Goal: Task Accomplishment & Management: Use online tool/utility

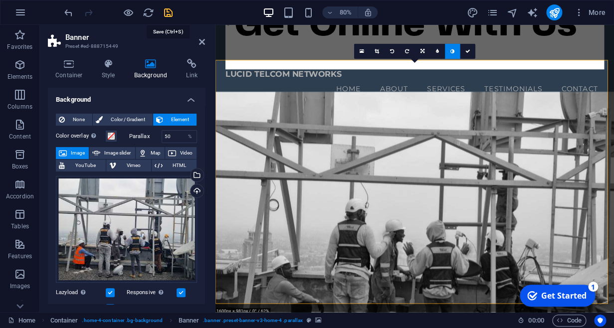
click at [167, 10] on icon "save" at bounding box center [167, 12] width 11 height 11
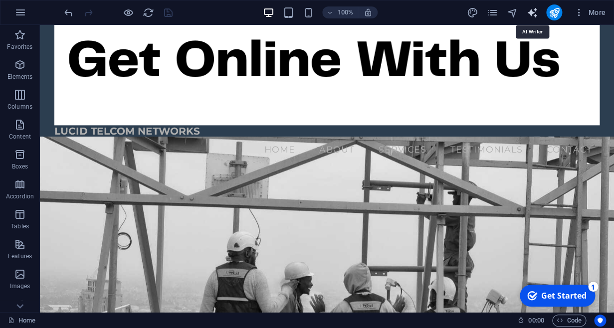
click at [531, 9] on icon "text_generator" at bounding box center [531, 12] width 11 height 11
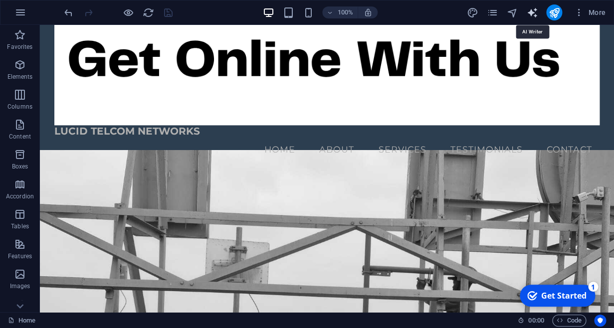
select select "English"
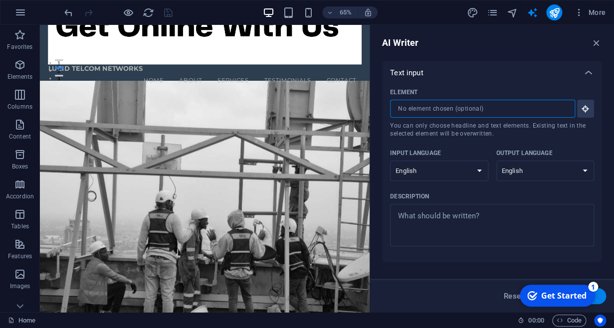
click at [505, 112] on input "Element ​ You can only choose headline and text elements. Existing text in the …" at bounding box center [479, 109] width 178 height 18
click at [476, 113] on input "Element ​ You can only choose headline and text elements. Existing text in the …" at bounding box center [479, 109] width 178 height 18
click at [598, 16] on span "More" at bounding box center [589, 12] width 31 height 10
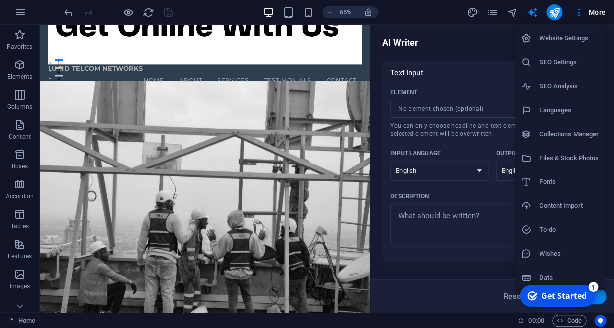
click at [540, 256] on h6 "Wishes" at bounding box center [568, 254] width 59 height 12
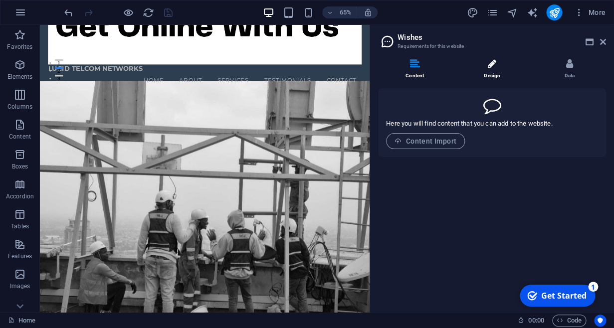
click at [495, 65] on icon at bounding box center [491, 64] width 8 height 10
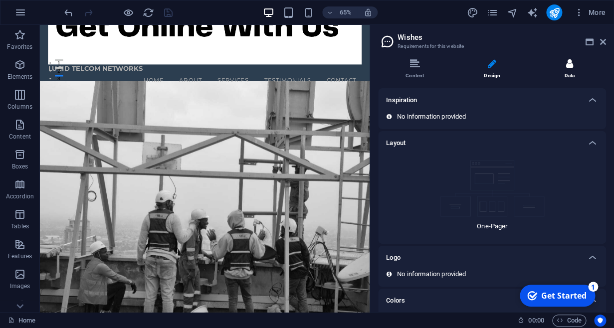
click at [567, 64] on li "Data" at bounding box center [568, 69] width 73 height 21
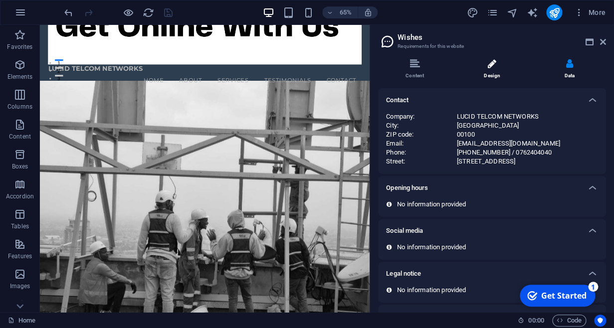
click at [491, 66] on icon at bounding box center [491, 64] width 8 height 10
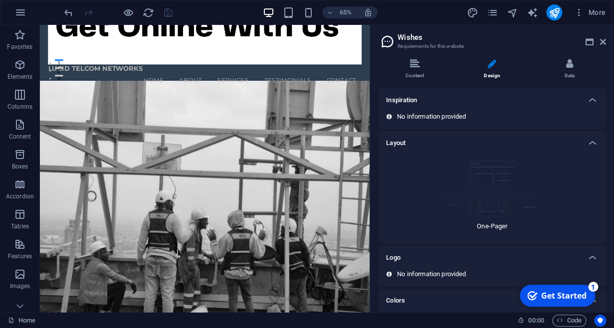
click at [470, 111] on div "Inspiration" at bounding box center [492, 100] width 228 height 24
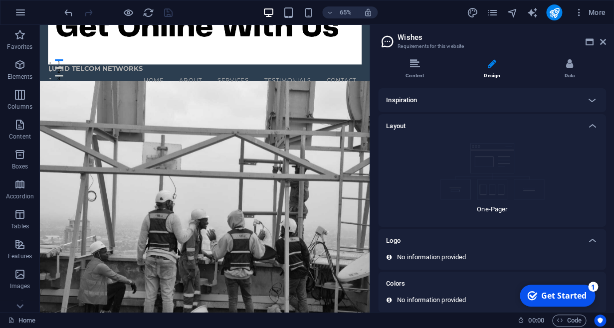
click at [470, 111] on div "Inspiration" at bounding box center [492, 100] width 228 height 24
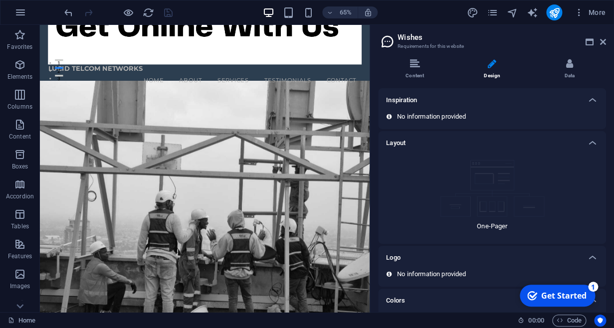
scroll to position [25, 0]
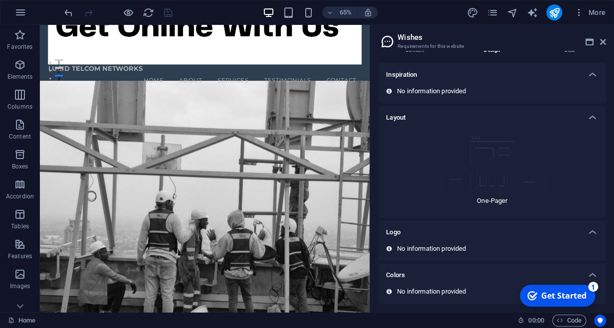
click at [482, 249] on div "No information provided" at bounding box center [492, 248] width 212 height 9
click at [458, 288] on p "No information provided" at bounding box center [431, 291] width 69 height 9
click at [580, 10] on icon "button" at bounding box center [579, 12] width 10 height 10
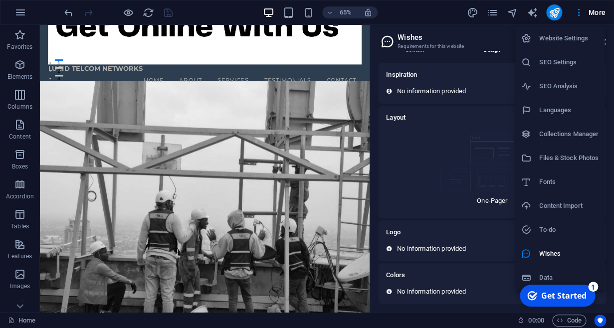
click at [570, 59] on h6 "SEO Settings" at bounding box center [568, 62] width 59 height 12
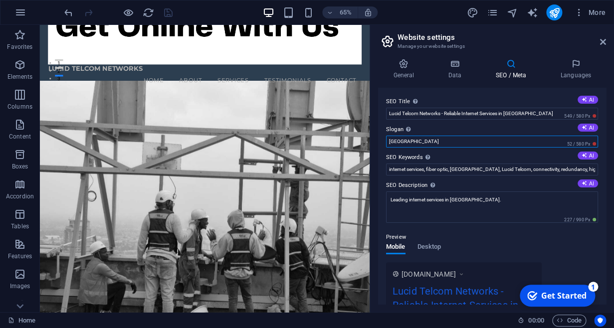
click at [420, 142] on input "[GEOGRAPHIC_DATA]" at bounding box center [492, 142] width 212 height 12
type input "B"
type input "Get online with us"
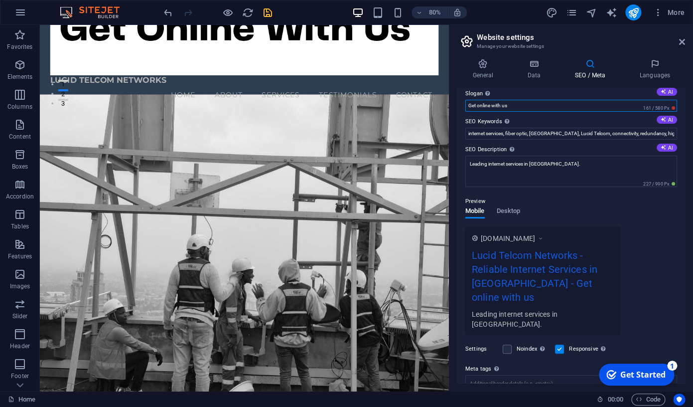
scroll to position [0, 0]
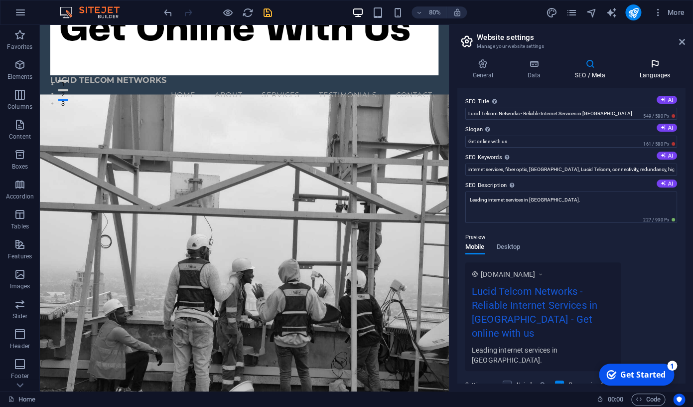
click at [613, 66] on icon at bounding box center [655, 64] width 61 height 10
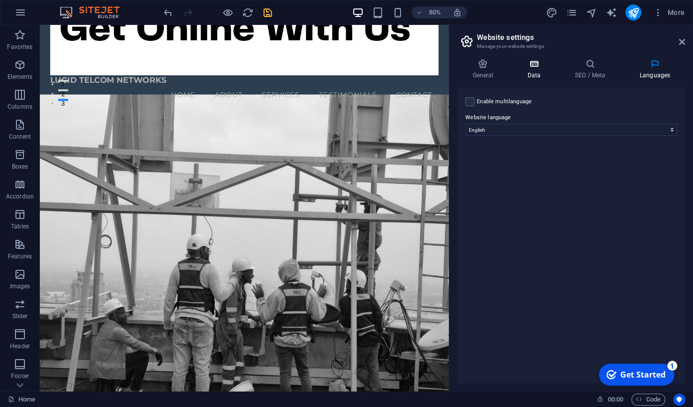
click at [535, 64] on icon at bounding box center [533, 64] width 43 height 10
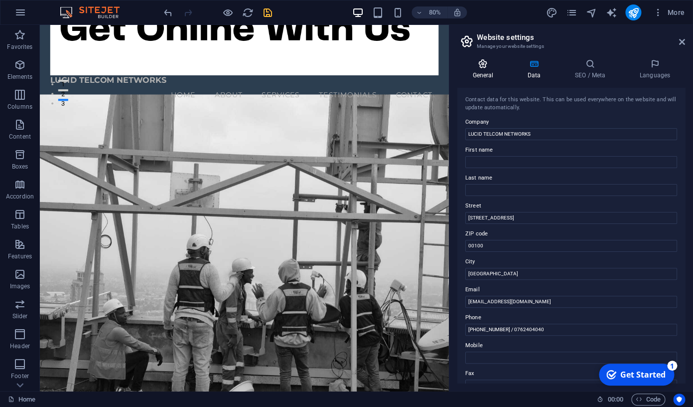
click at [483, 65] on icon at bounding box center [483, 64] width 51 height 10
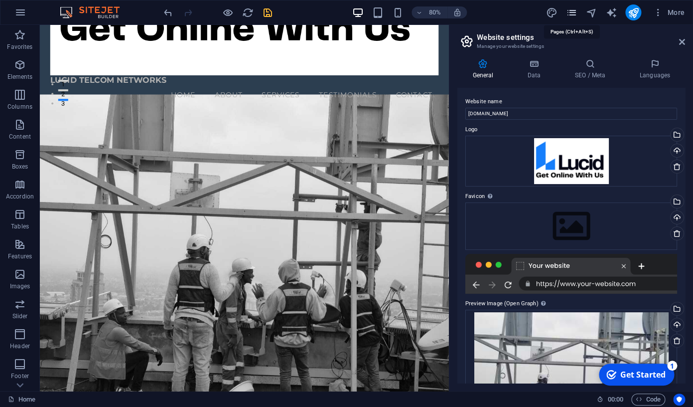
click at [573, 13] on icon "pages" at bounding box center [571, 12] width 11 height 11
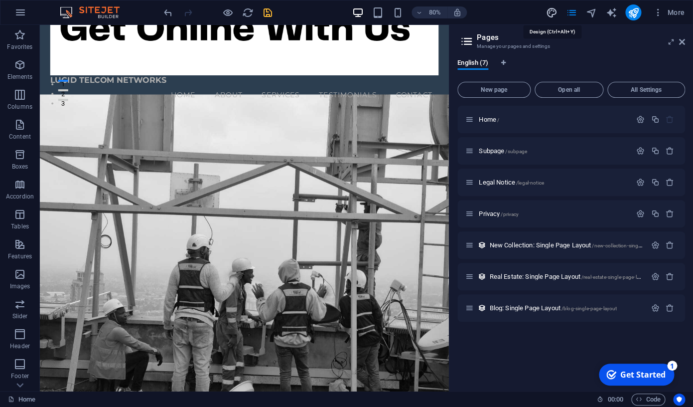
click at [551, 15] on icon "design" at bounding box center [551, 12] width 11 height 11
select select "px"
select select "200"
select select "px"
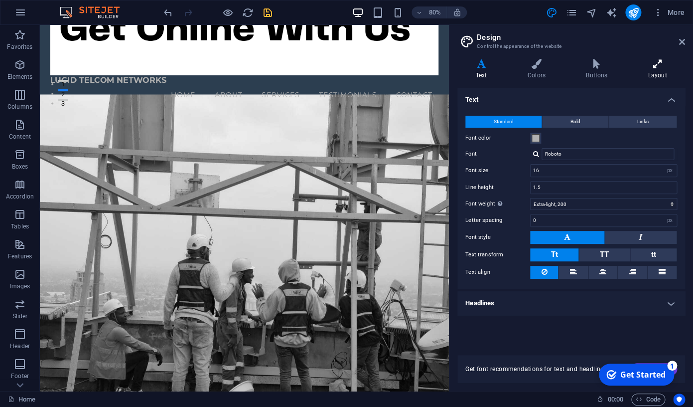
click at [613, 64] on icon at bounding box center [657, 64] width 55 height 10
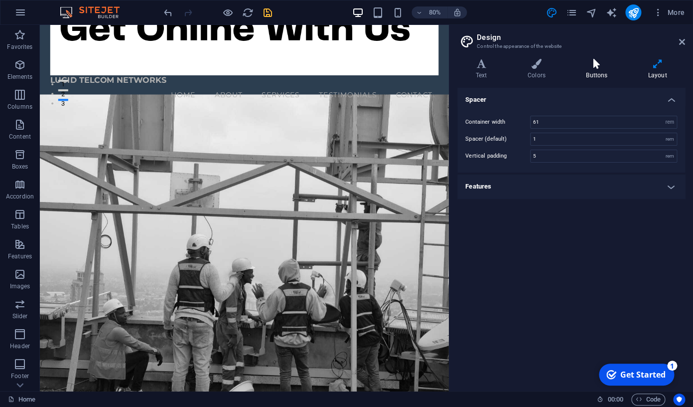
click at [602, 68] on icon at bounding box center [597, 64] width 58 height 10
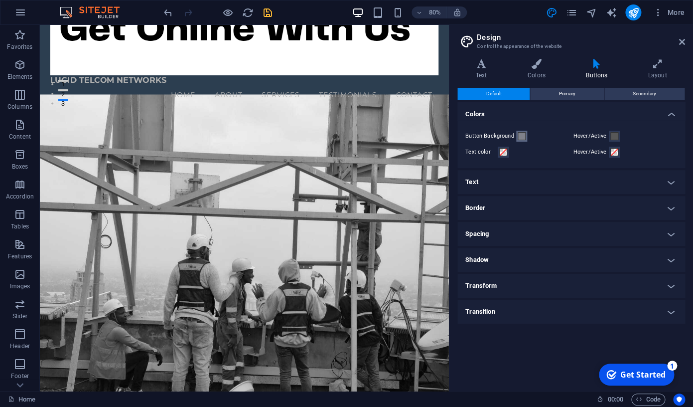
click at [524, 136] on span at bounding box center [522, 136] width 8 height 8
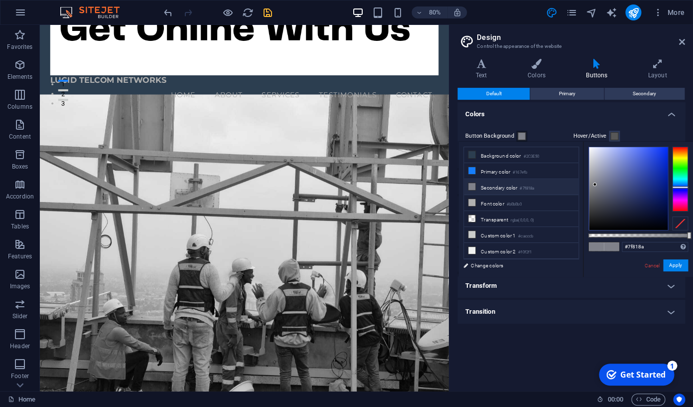
type input "#3d50a7"
click at [589, 175] on div at bounding box center [628, 188] width 79 height 83
click at [613, 139] on span at bounding box center [615, 136] width 8 height 8
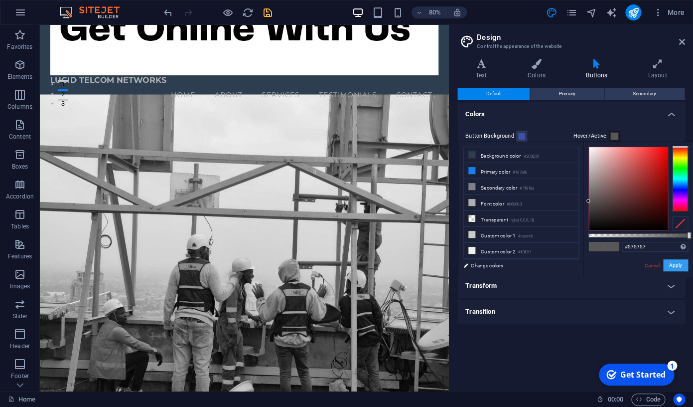
click at [613, 264] on button "Apply" at bounding box center [675, 265] width 25 height 12
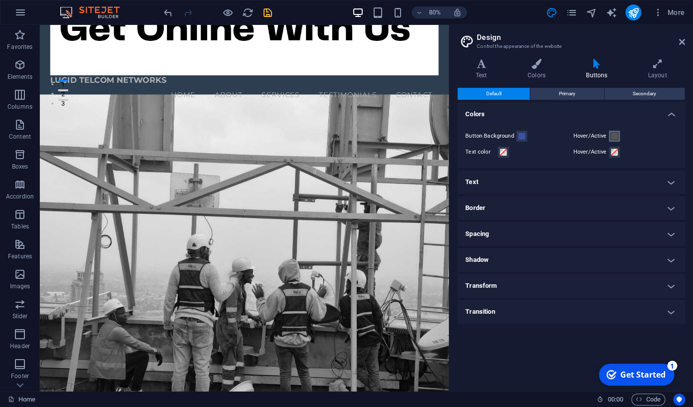
click at [613, 137] on span at bounding box center [615, 136] width 8 height 8
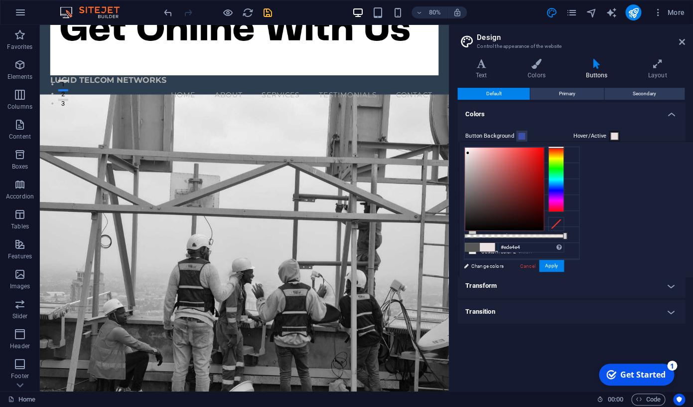
type input "#efe5e5"
drag, startPoint x: 464, startPoint y: 202, endPoint x: 468, endPoint y: 152, distance: 50.5
click at [468, 152] on div at bounding box center [467, 151] width 3 height 3
click at [549, 266] on button "Apply" at bounding box center [551, 266] width 25 height 12
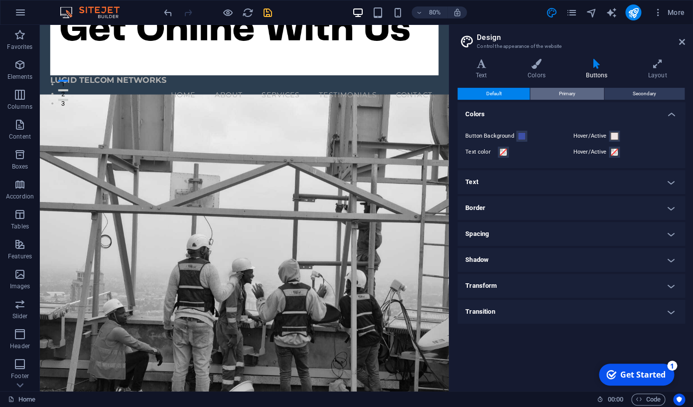
click at [564, 92] on span "Primary" at bounding box center [567, 94] width 16 height 12
click at [539, 72] on h4 "Colors" at bounding box center [538, 69] width 58 height 21
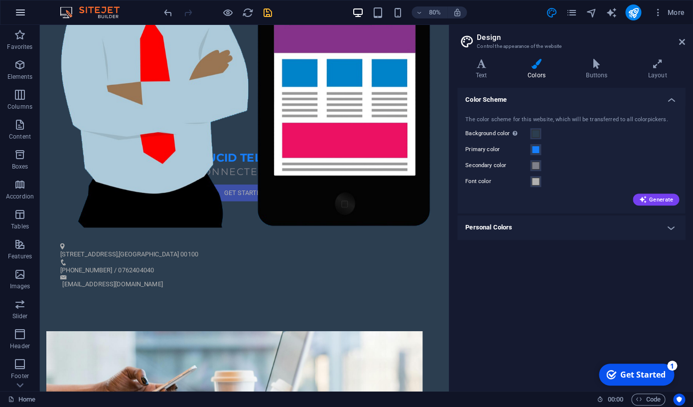
click at [22, 13] on icon "button" at bounding box center [20, 12] width 12 height 12
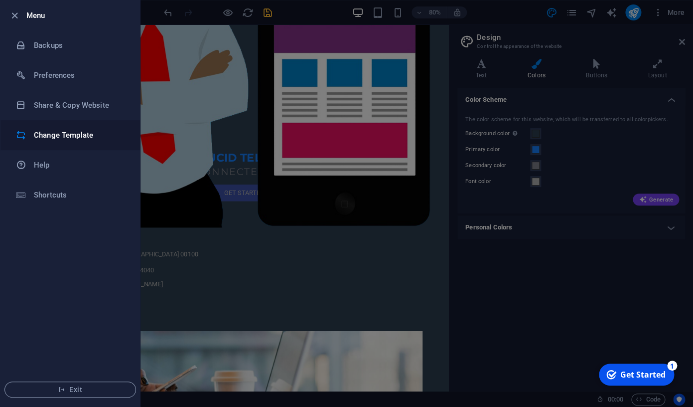
click at [48, 134] on h6 "Change Template" at bounding box center [80, 135] width 92 height 12
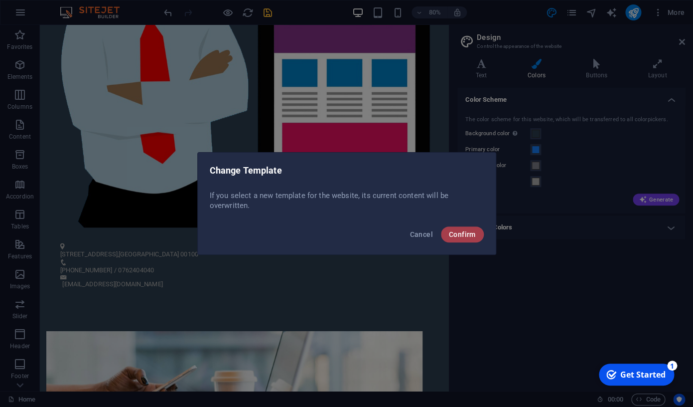
click at [461, 237] on span "Confirm" at bounding box center [462, 234] width 27 height 8
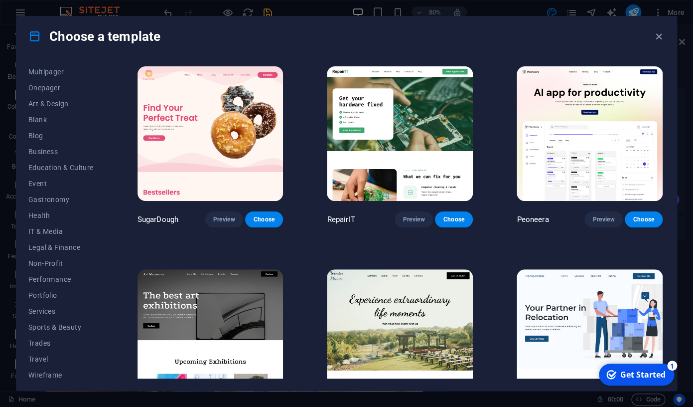
scroll to position [85, 0]
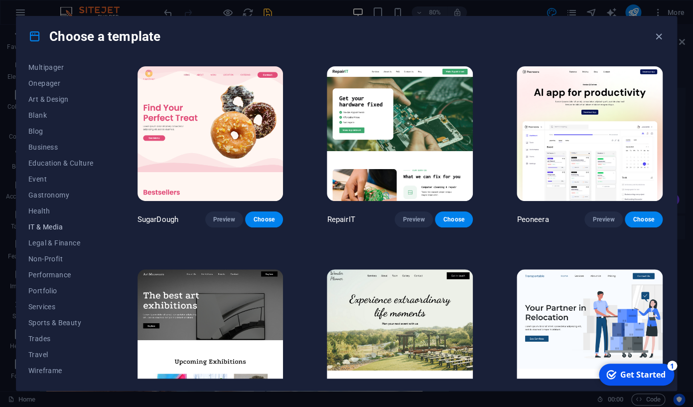
click at [49, 230] on span "IT & Media" at bounding box center [60, 227] width 65 height 8
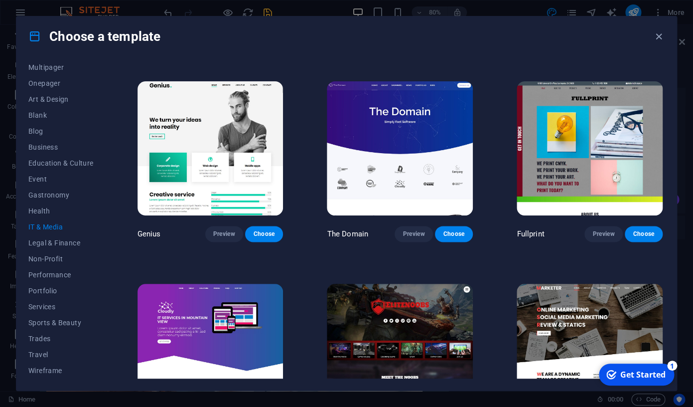
scroll to position [439, 0]
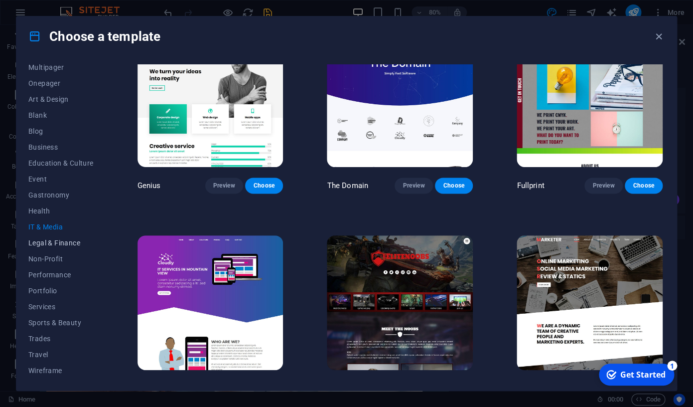
click at [54, 245] on span "Legal & Finance" at bounding box center [60, 243] width 65 height 8
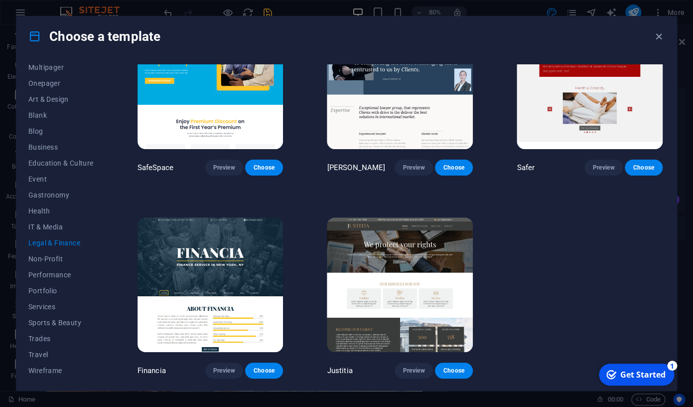
scroll to position [42, 0]
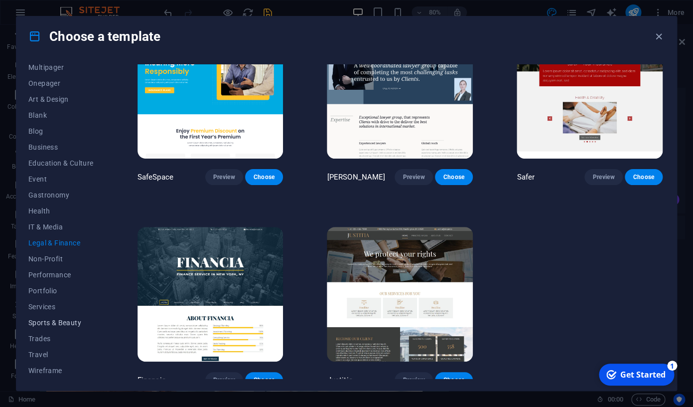
click at [52, 324] on span "Sports & Beauty" at bounding box center [60, 322] width 65 height 8
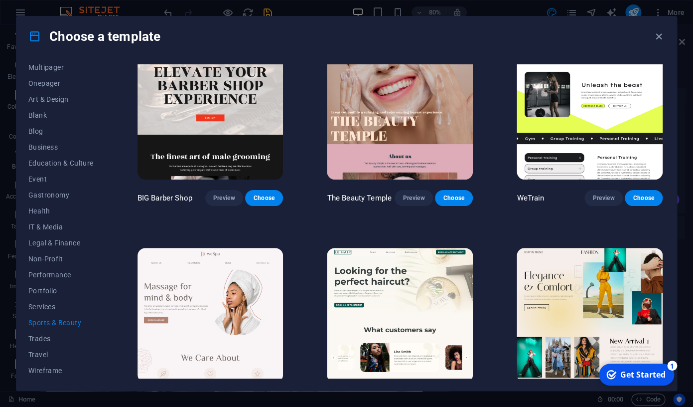
scroll to position [0, 0]
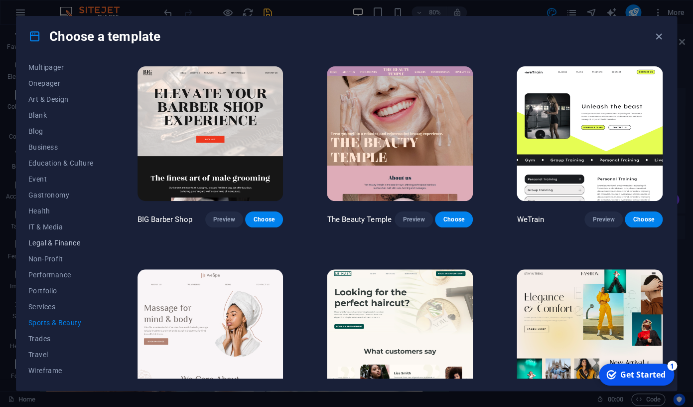
click at [49, 241] on span "Legal & Finance" at bounding box center [60, 243] width 65 height 8
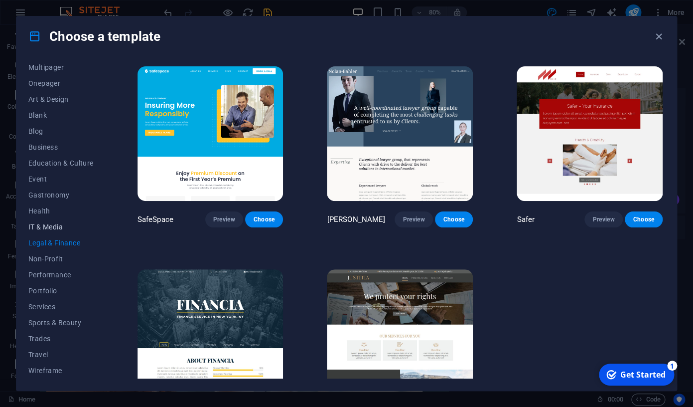
click at [53, 224] on span "IT & Media" at bounding box center [60, 227] width 65 height 8
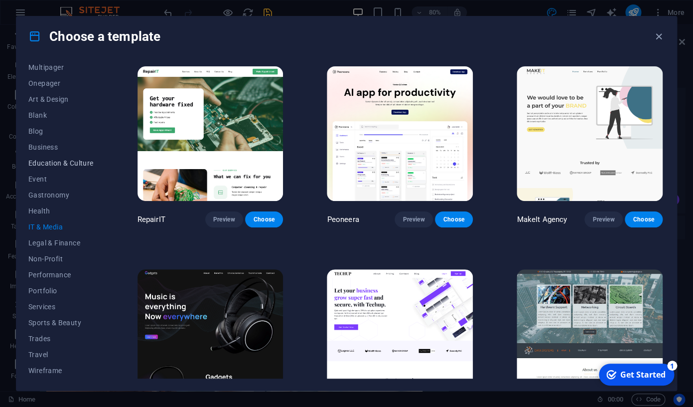
click at [47, 165] on span "Education & Culture" at bounding box center [60, 163] width 65 height 8
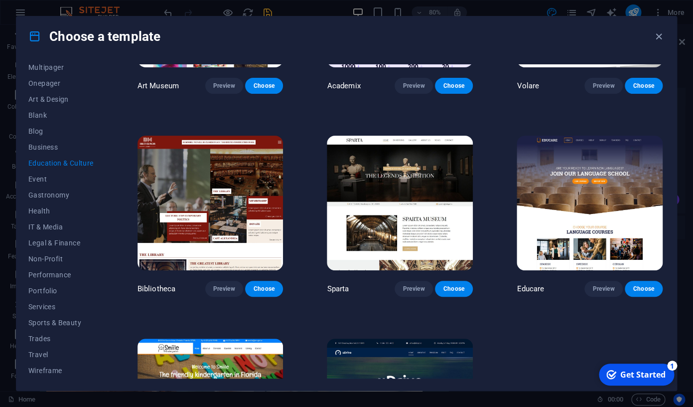
scroll to position [100, 0]
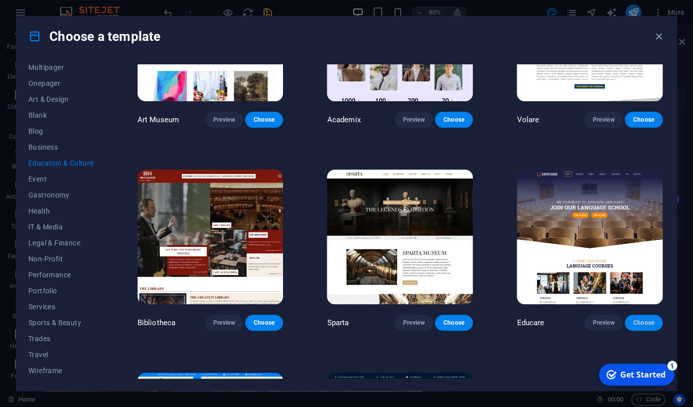
click at [613, 318] on span "Choose" at bounding box center [644, 322] width 22 height 8
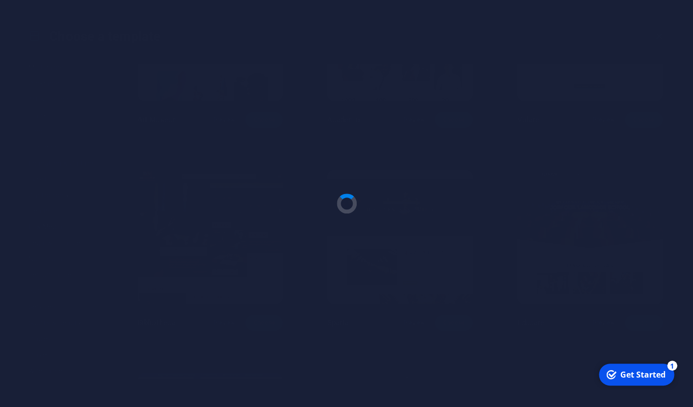
scroll to position [1192, 0]
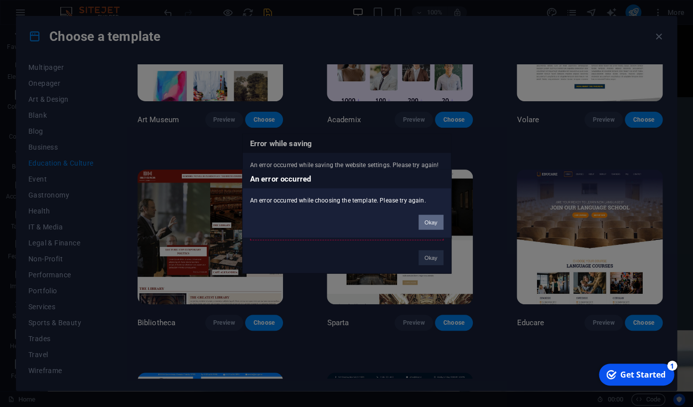
click at [429, 223] on button "Okay" at bounding box center [431, 222] width 25 height 15
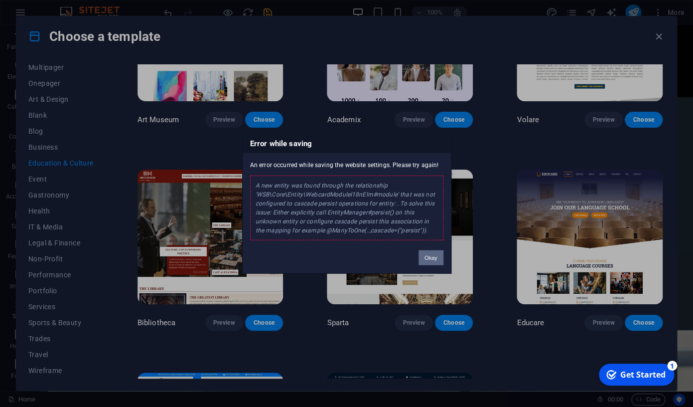
click at [432, 257] on button "Okay" at bounding box center [431, 257] width 25 height 15
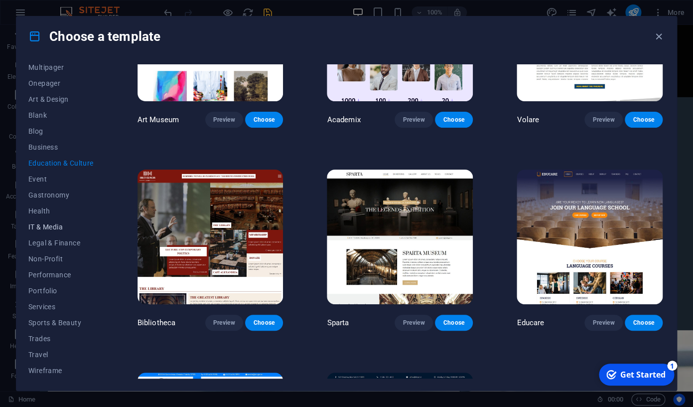
click at [48, 225] on span "IT & Media" at bounding box center [60, 227] width 65 height 8
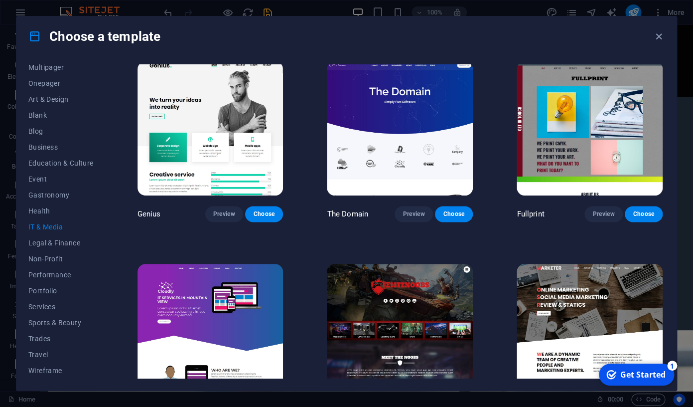
scroll to position [439, 0]
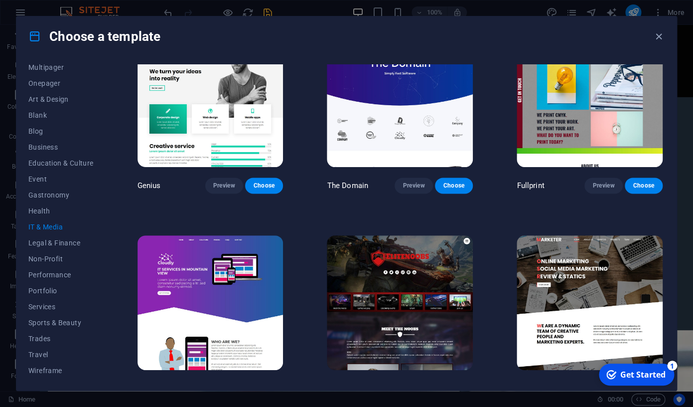
click at [613, 244] on img at bounding box center [590, 302] width 146 height 135
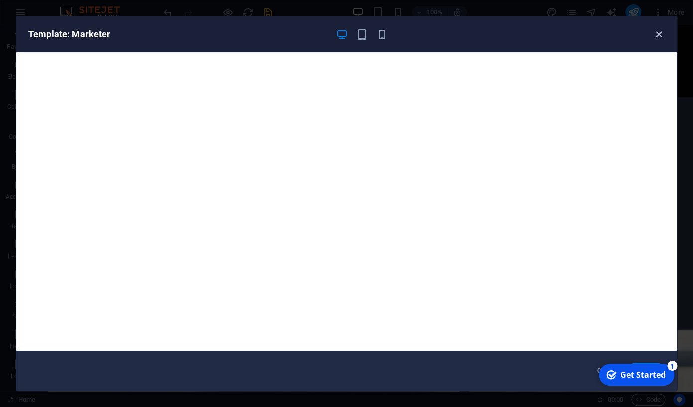
click at [613, 36] on icon "button" at bounding box center [658, 34] width 11 height 11
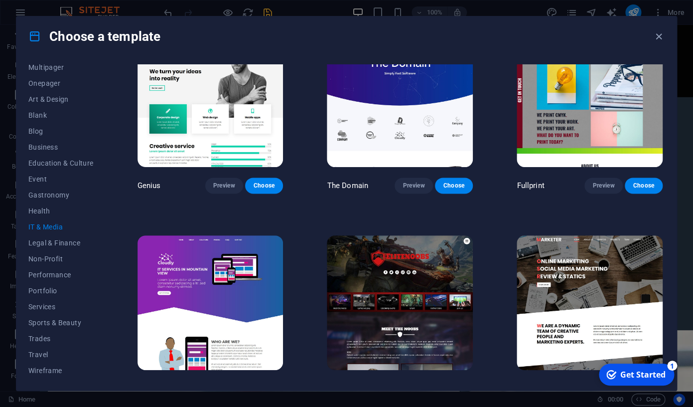
drag, startPoint x: 635, startPoint y: 370, endPoint x: 584, endPoint y: 378, distance: 51.5
click at [594, 327] on html "checkmark Get Started 1 First Steps in the Editor Let's guide you through the t…" at bounding box center [636, 374] width 85 height 30
click at [559, 327] on div "Choose a template All Templates My Templates New Trending Landingpage Multipage…" at bounding box center [346, 203] width 693 height 407
click at [613, 327] on div "Get Started" at bounding box center [643, 374] width 45 height 11
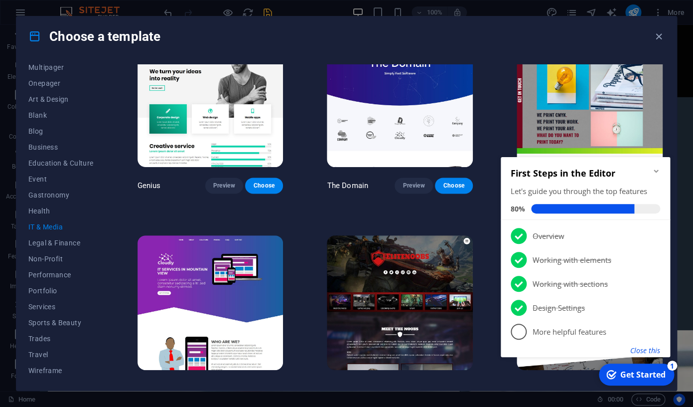
click at [613, 327] on button "Close this" at bounding box center [646, 349] width 30 height 9
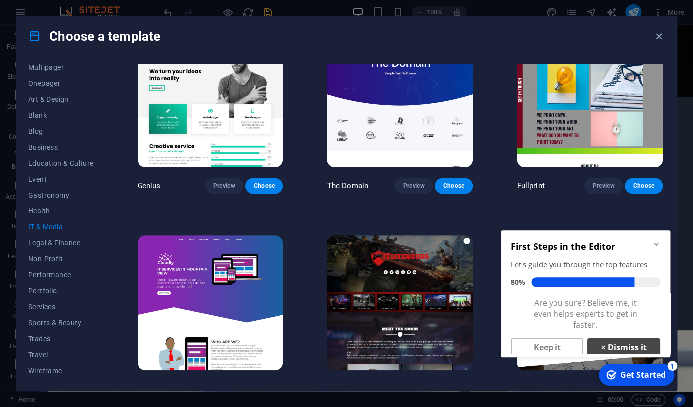
click at [613, 327] on link "× Dismiss it" at bounding box center [624, 347] width 73 height 18
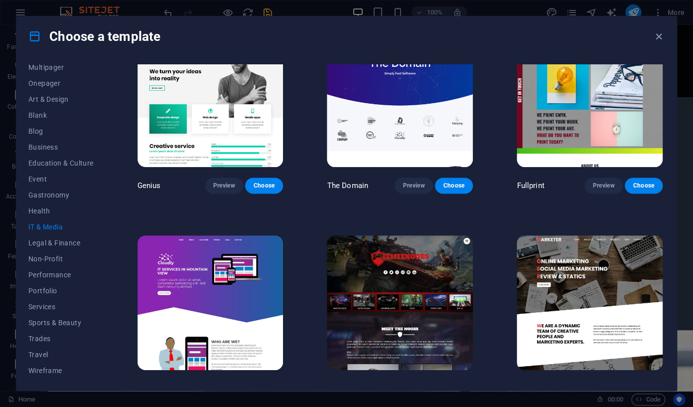
click at [613, 327] on button "Choose" at bounding box center [644, 388] width 38 height 16
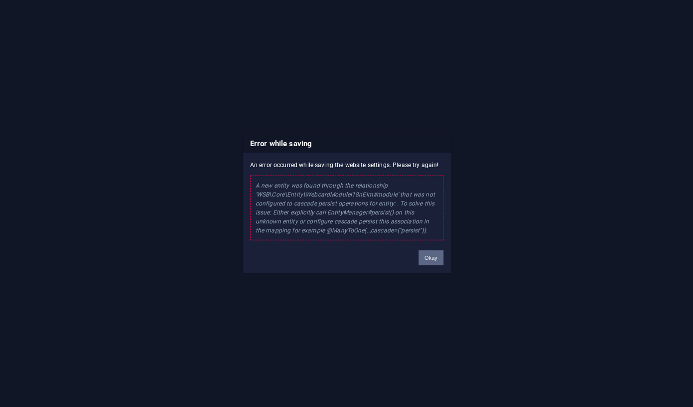
click at [429, 260] on button "Okay" at bounding box center [431, 257] width 25 height 15
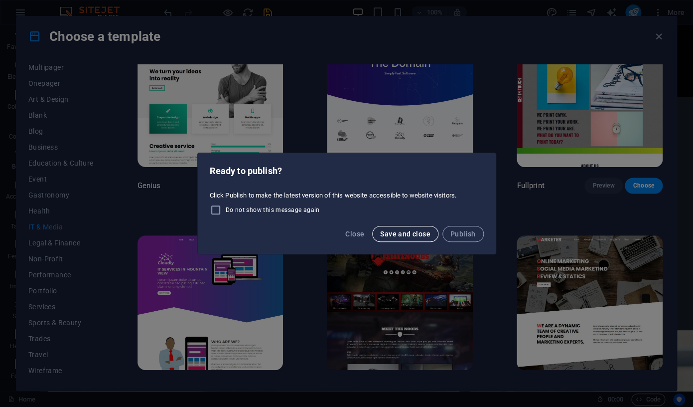
click at [419, 233] on span "Save and close" at bounding box center [405, 234] width 50 height 8
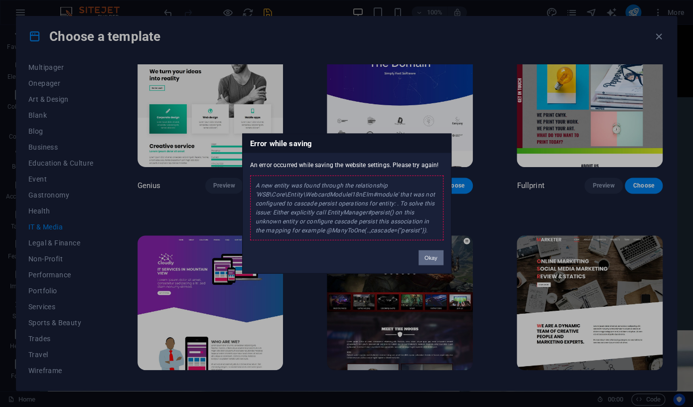
click at [431, 261] on button "Okay" at bounding box center [431, 257] width 25 height 15
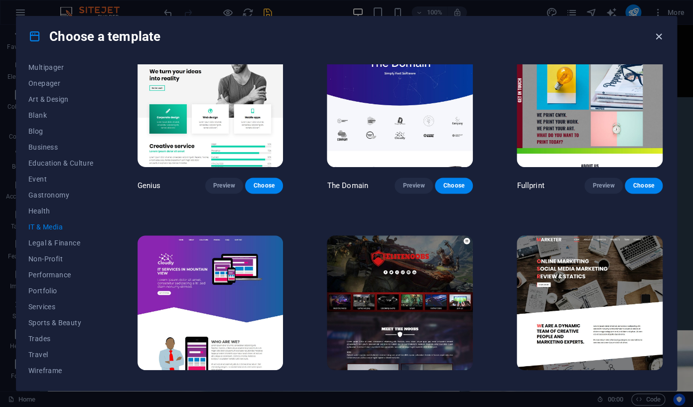
click at [613, 39] on icon "button" at bounding box center [658, 36] width 11 height 11
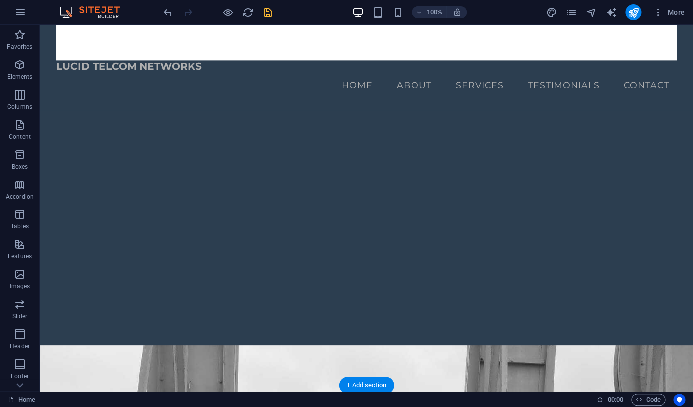
scroll to position [479, 0]
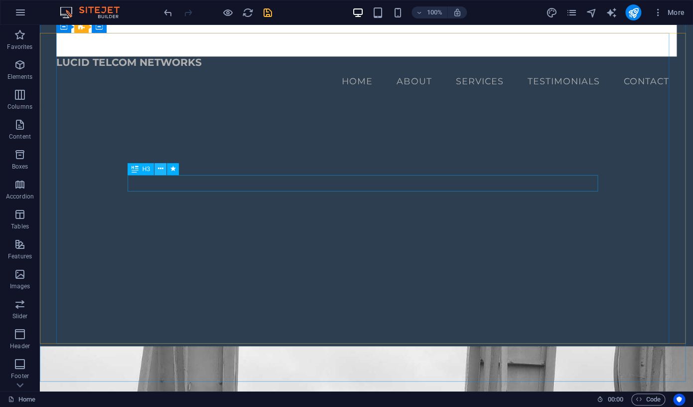
click at [162, 170] on icon at bounding box center [160, 168] width 5 height 10
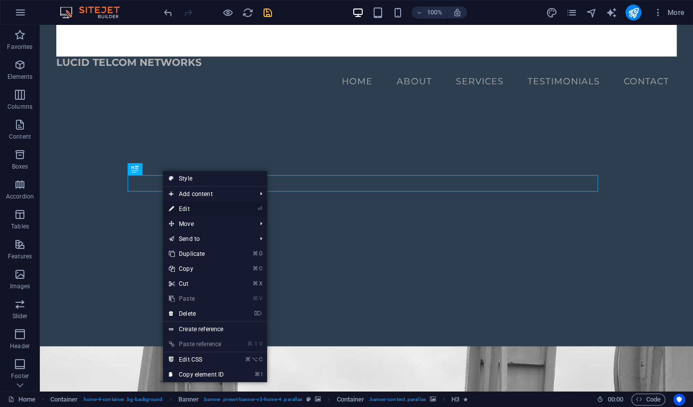
click at [184, 207] on link "⏎ Edit" at bounding box center [196, 208] width 67 height 15
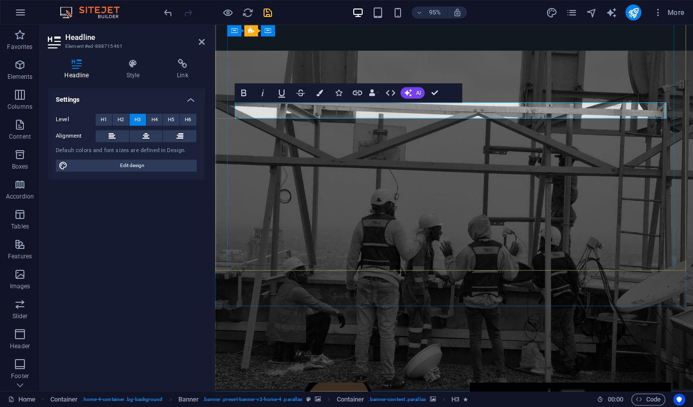
click at [316, 96] on button "Colors" at bounding box center [320, 92] width 18 height 19
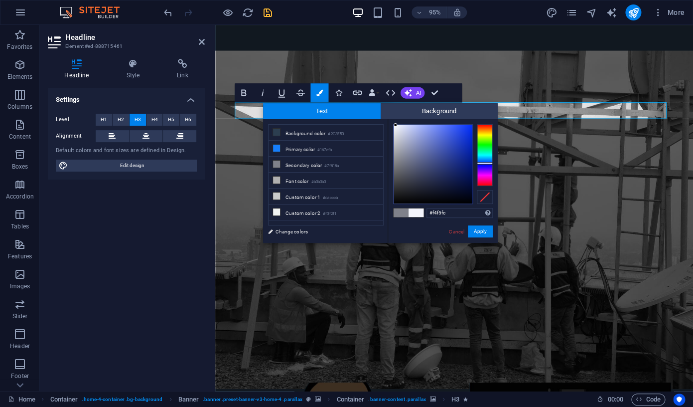
click at [396, 125] on div at bounding box center [433, 164] width 79 height 79
click at [484, 231] on button "Apply" at bounding box center [480, 231] width 25 height 12
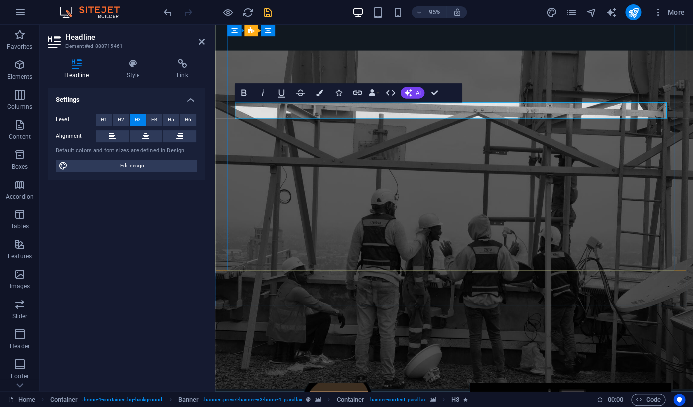
drag, startPoint x: 555, startPoint y: 114, endPoint x: 342, endPoint y: 117, distance: 212.4
click at [319, 93] on icon "button" at bounding box center [319, 92] width 6 height 6
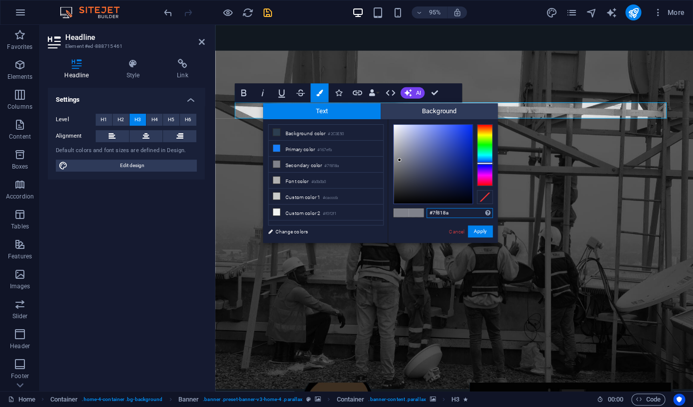
type input "#eaecf5"
click at [397, 127] on div at bounding box center [433, 164] width 79 height 79
click at [478, 234] on button "Apply" at bounding box center [480, 231] width 25 height 12
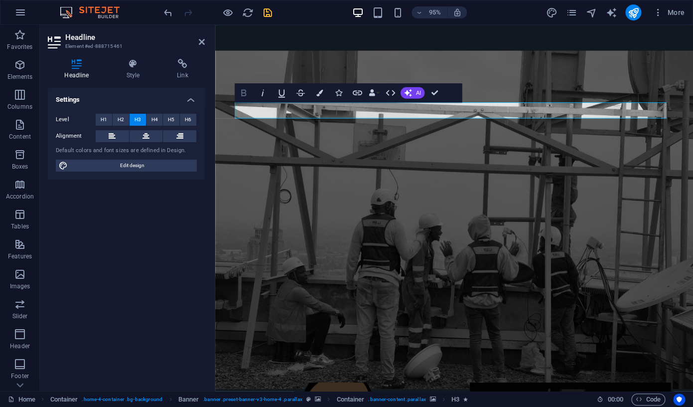
click at [247, 91] on icon "button" at bounding box center [243, 92] width 11 height 11
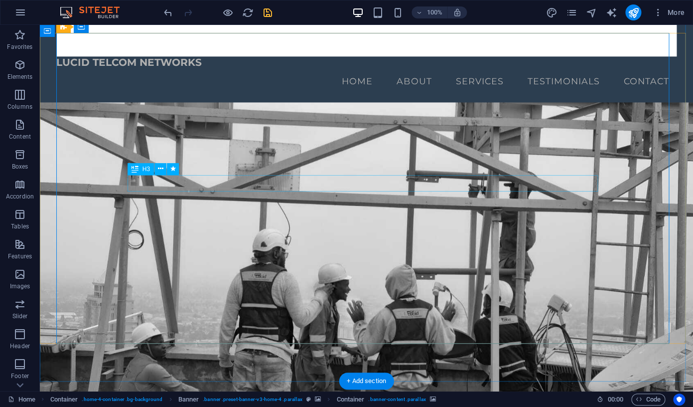
click at [160, 169] on icon at bounding box center [160, 168] width 5 height 10
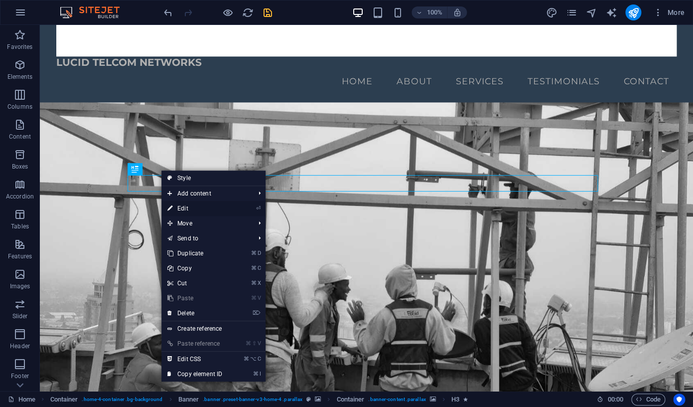
click at [189, 208] on link "⏎ Edit" at bounding box center [194, 208] width 67 height 15
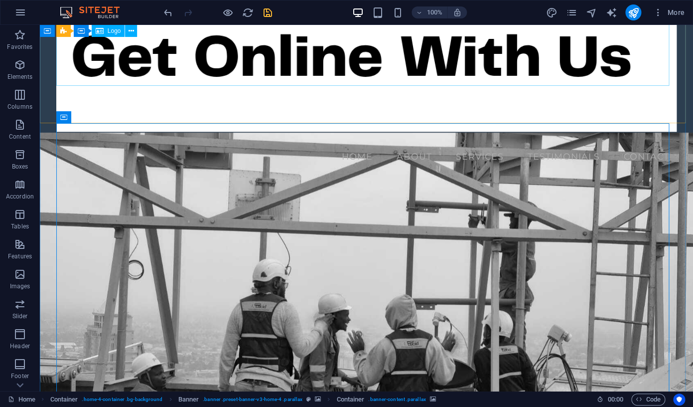
scroll to position [388, 0]
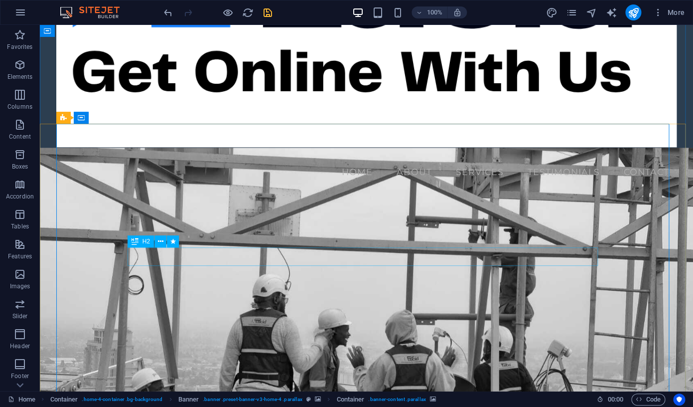
click at [159, 242] on icon at bounding box center [160, 241] width 5 height 10
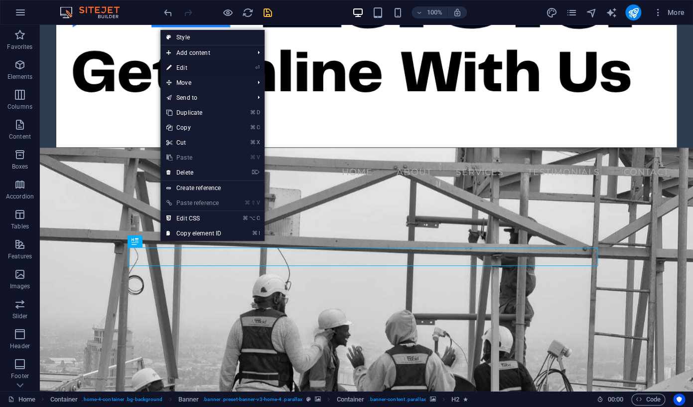
click at [184, 68] on link "⏎ Edit" at bounding box center [193, 67] width 67 height 15
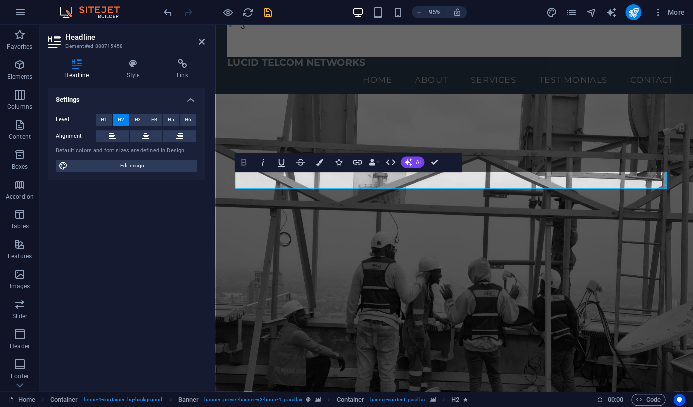
click at [246, 163] on icon "button" at bounding box center [243, 161] width 5 height 6
click at [340, 163] on icon "button" at bounding box center [338, 161] width 6 height 6
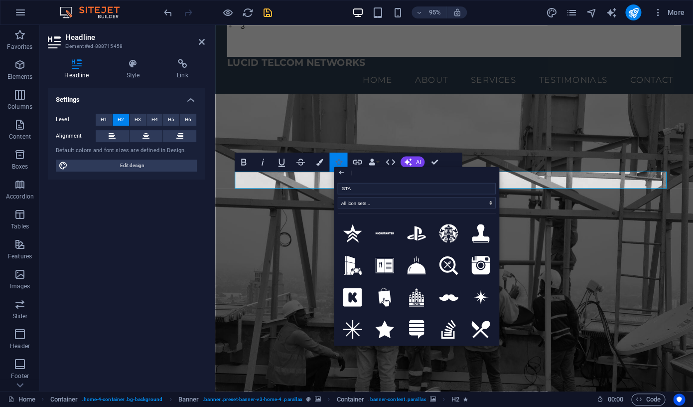
type input "STAR"
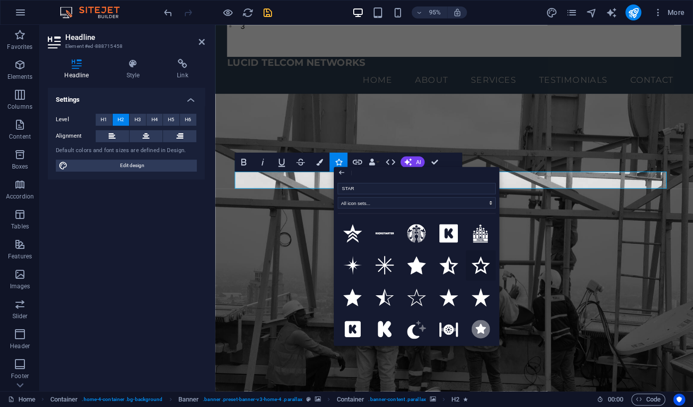
click at [472, 274] on icon at bounding box center [481, 265] width 19 height 18
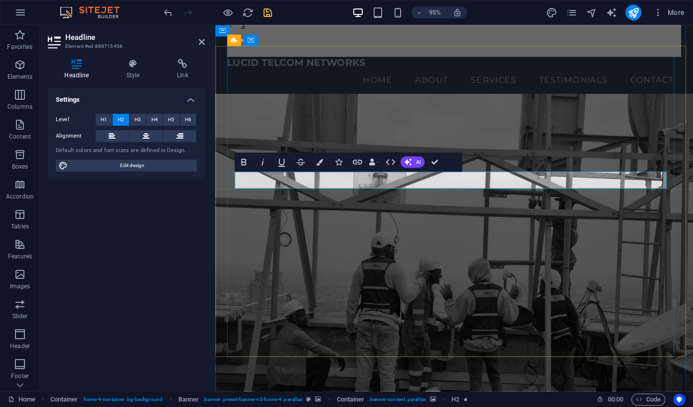
click at [335, 160] on button "Icons" at bounding box center [338, 161] width 18 height 19
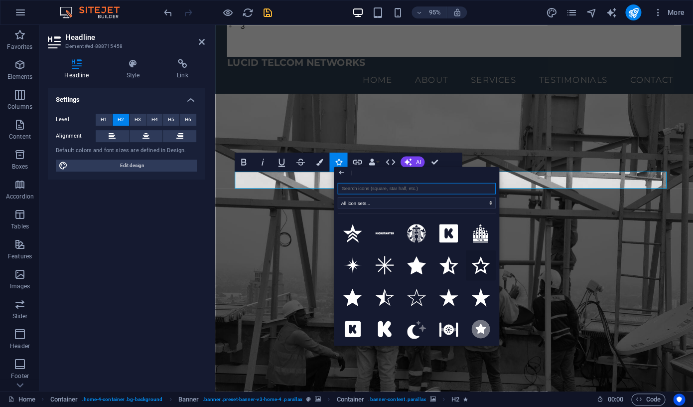
click at [472, 274] on icon at bounding box center [481, 265] width 19 height 18
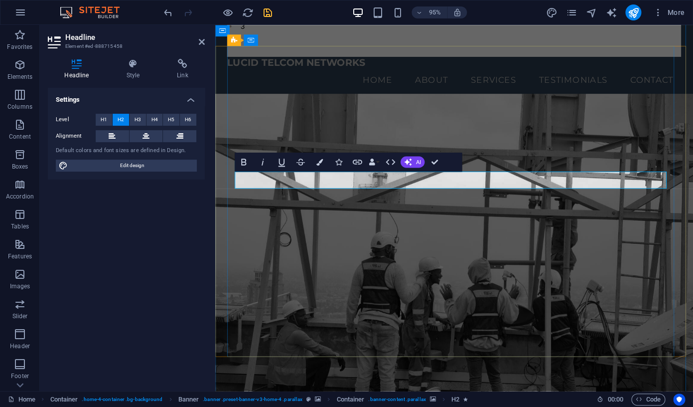
click at [338, 165] on icon "button" at bounding box center [338, 161] width 6 height 6
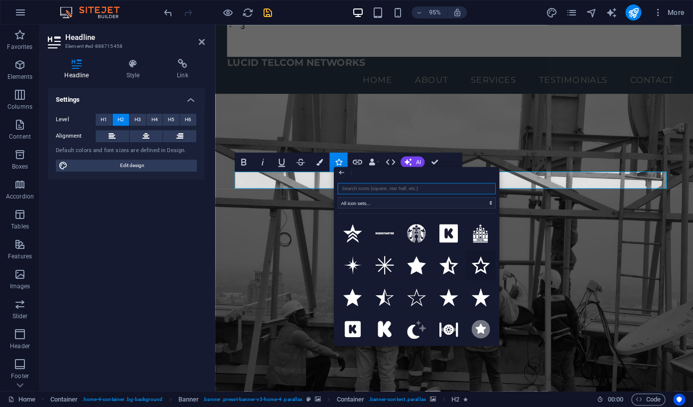
click at [472, 274] on icon at bounding box center [481, 265] width 19 height 18
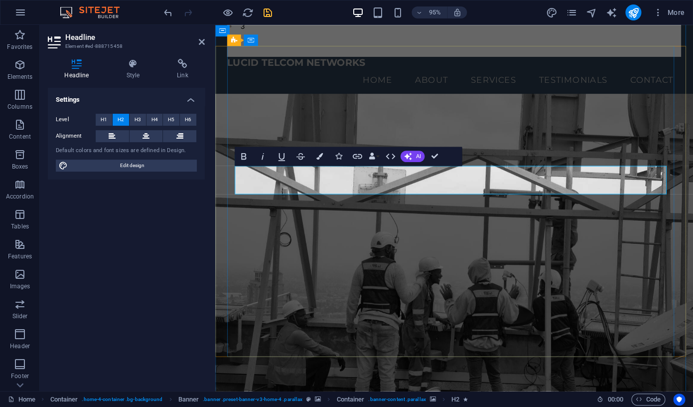
click at [342, 157] on icon "button" at bounding box center [338, 156] width 6 height 6
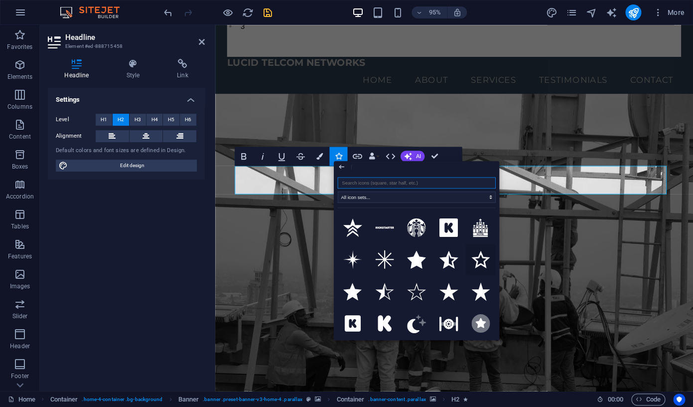
click at [472, 268] on icon at bounding box center [481, 259] width 19 height 18
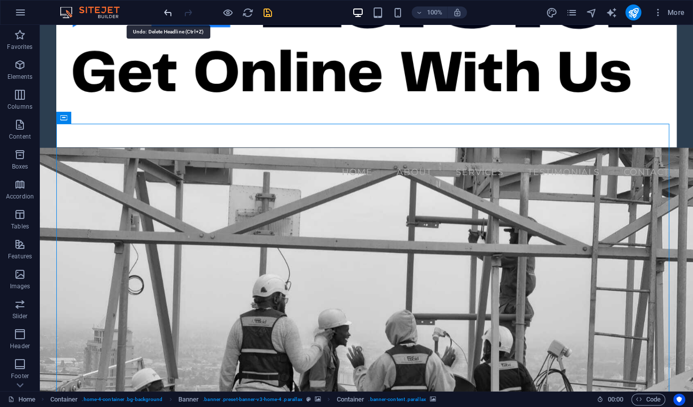
click at [168, 14] on icon "undo" at bounding box center [167, 12] width 11 height 11
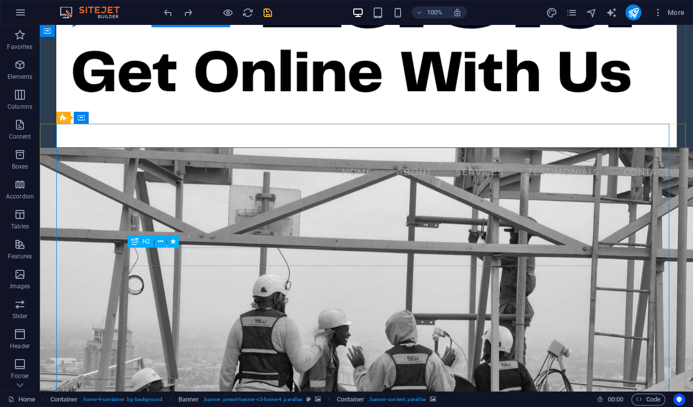
click at [161, 241] on icon at bounding box center [160, 241] width 5 height 10
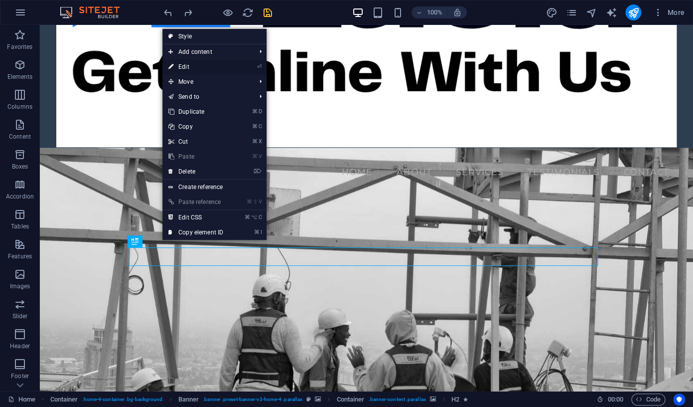
click at [190, 67] on link "⏎ Edit" at bounding box center [195, 66] width 67 height 15
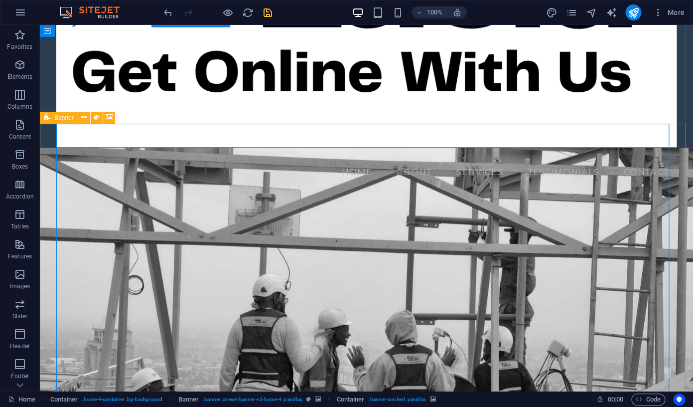
click at [68, 118] on span "Banner" at bounding box center [63, 118] width 19 height 6
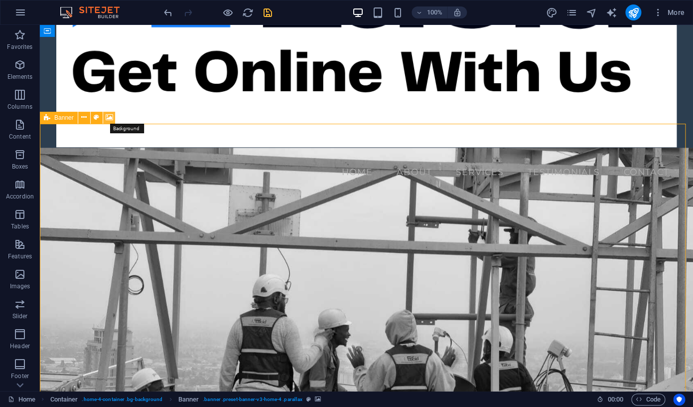
click at [110, 119] on icon at bounding box center [109, 117] width 7 height 10
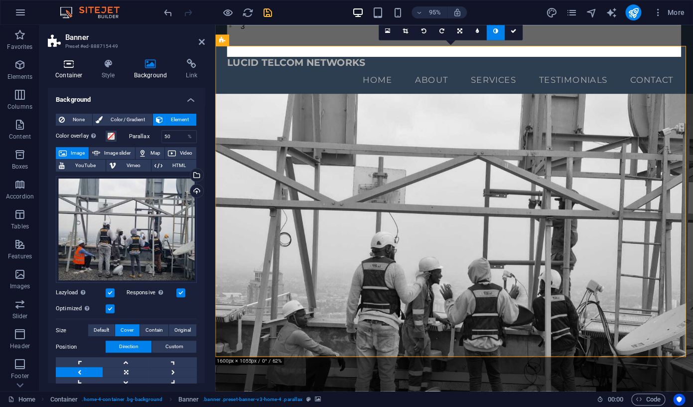
click at [77, 73] on h4 "Container" at bounding box center [71, 69] width 46 height 21
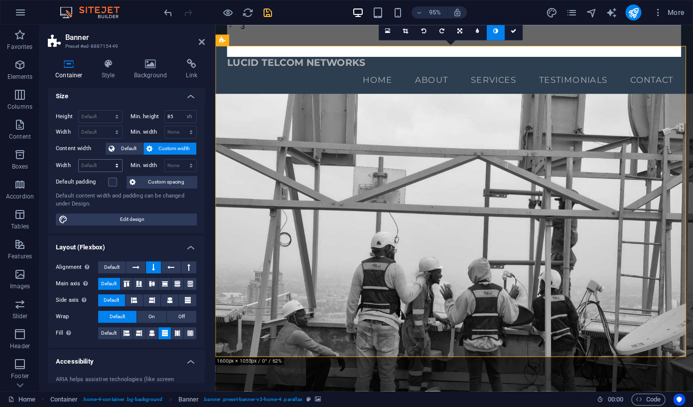
scroll to position [0, 0]
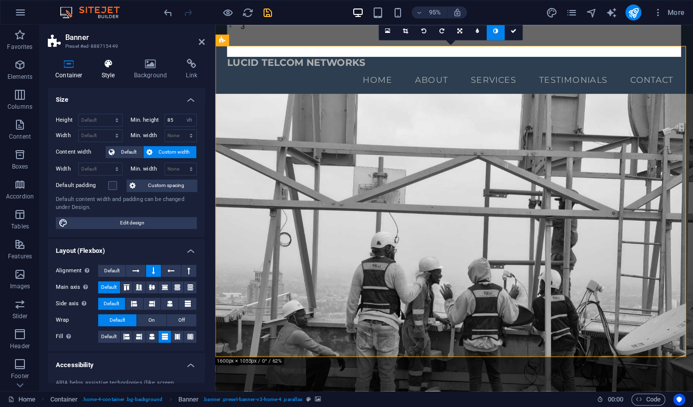
click at [117, 67] on icon at bounding box center [108, 64] width 28 height 10
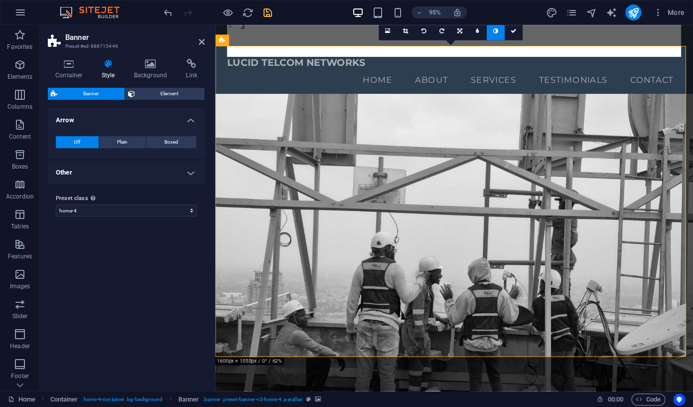
click at [105, 95] on span "Banner" at bounding box center [90, 94] width 61 height 12
select select "preset-banner-v3-home-hero-logo-nav-h1-slogan"
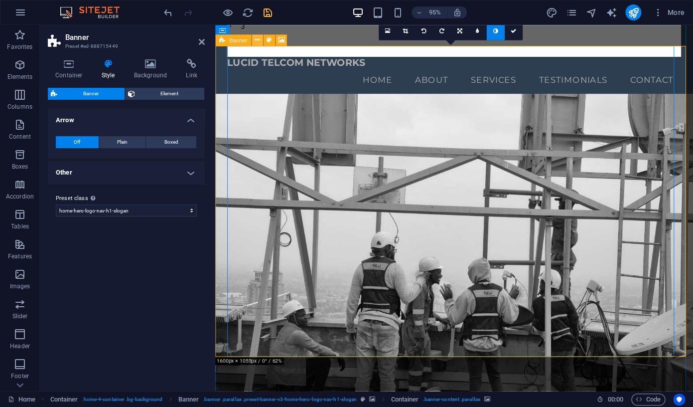
click at [258, 40] on icon at bounding box center [257, 40] width 5 height 10
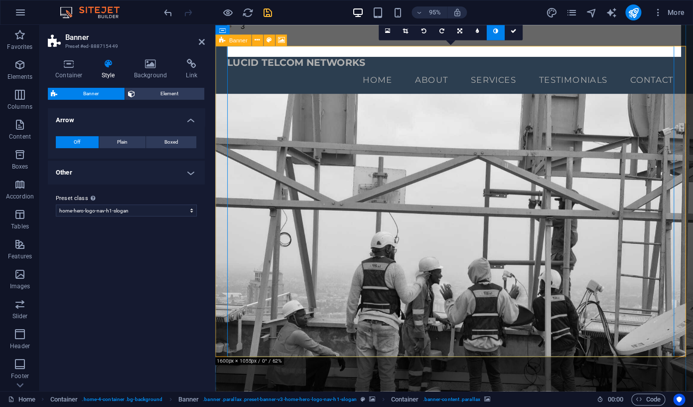
click at [243, 41] on span "Banner" at bounding box center [238, 39] width 18 height 5
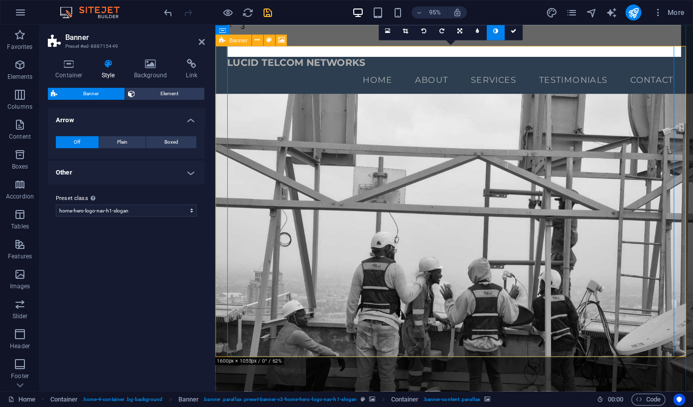
click at [237, 42] on span "Banner" at bounding box center [238, 39] width 18 height 5
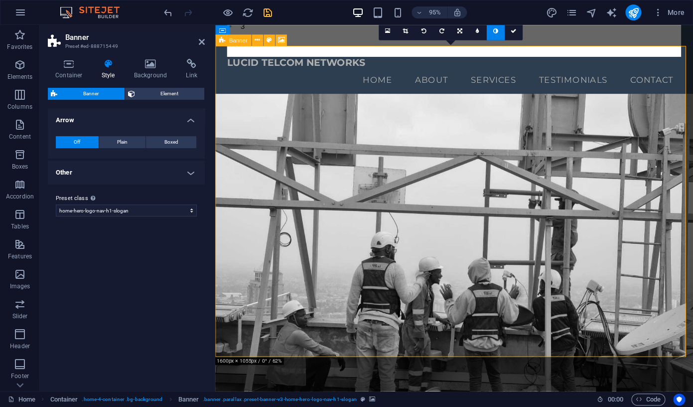
click at [237, 42] on span "Banner" at bounding box center [238, 39] width 18 height 5
click at [155, 93] on span "Element" at bounding box center [170, 94] width 64 height 12
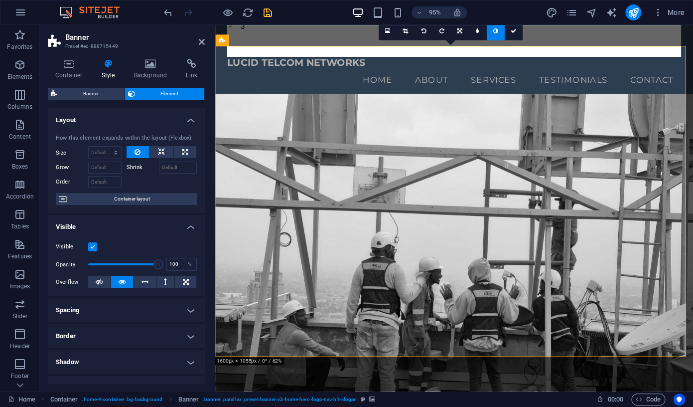
click at [93, 251] on label at bounding box center [92, 246] width 9 height 9
click at [0, 0] on input "Visible" at bounding box center [0, 0] width 0 height 0
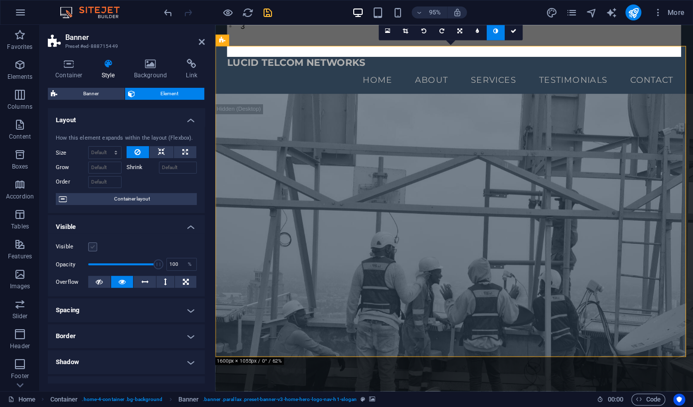
click at [93, 251] on label at bounding box center [92, 246] width 9 height 9
click at [0, 0] on input "Visible" at bounding box center [0, 0] width 0 height 0
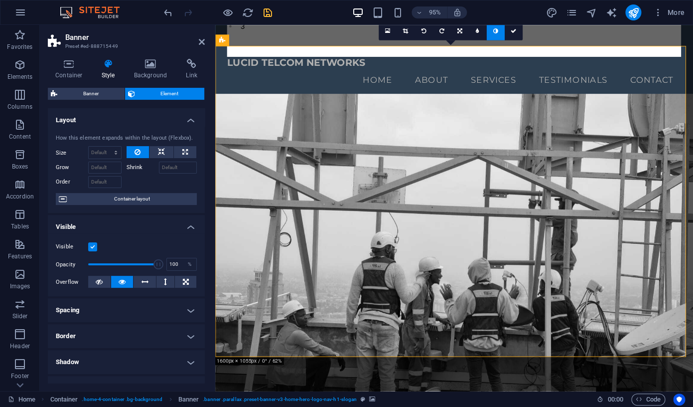
click at [93, 251] on label at bounding box center [92, 246] width 9 height 9
click at [0, 0] on input "Visible" at bounding box center [0, 0] width 0 height 0
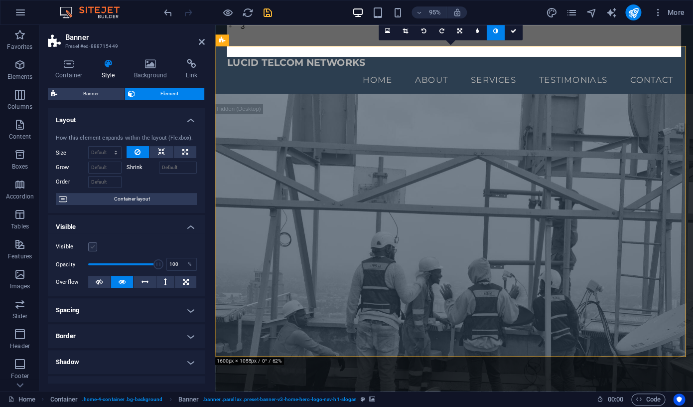
click at [93, 251] on label at bounding box center [92, 246] width 9 height 9
click at [0, 0] on input "Visible" at bounding box center [0, 0] width 0 height 0
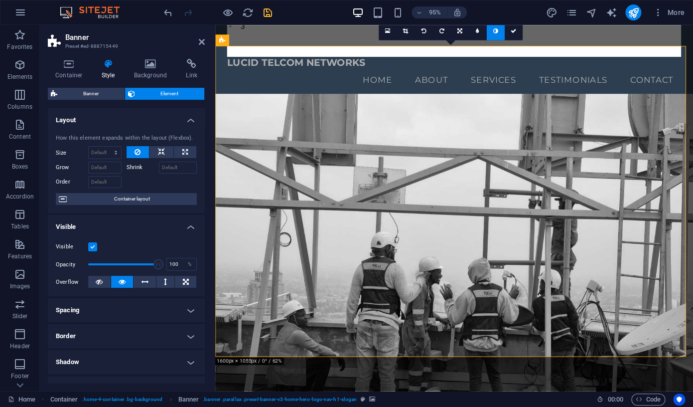
click at [93, 251] on label at bounding box center [92, 246] width 9 height 9
click at [0, 0] on input "Visible" at bounding box center [0, 0] width 0 height 0
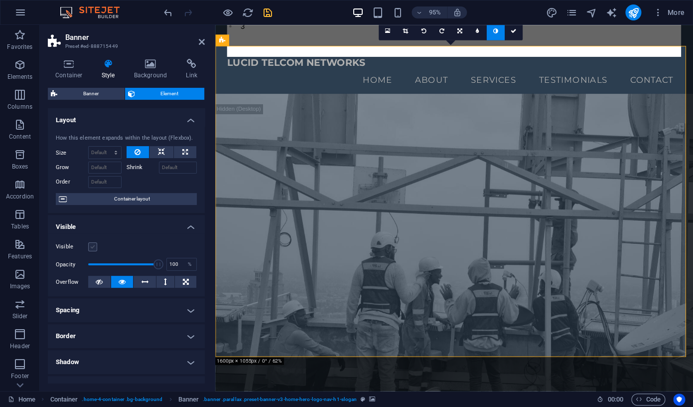
click at [93, 251] on label at bounding box center [92, 246] width 9 height 9
click at [0, 0] on input "Visible" at bounding box center [0, 0] width 0 height 0
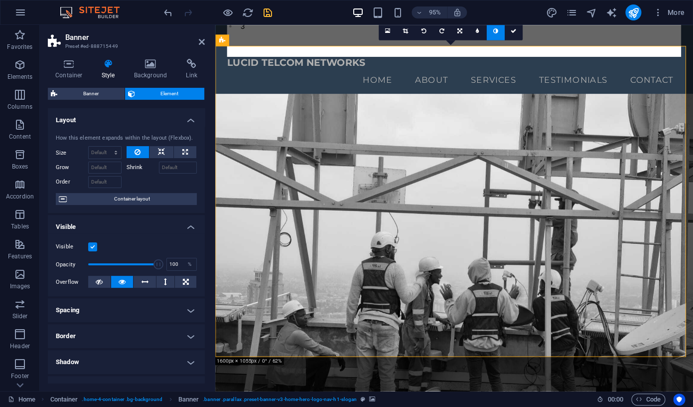
click at [93, 251] on label at bounding box center [92, 246] width 9 height 9
click at [0, 0] on input "Visible" at bounding box center [0, 0] width 0 height 0
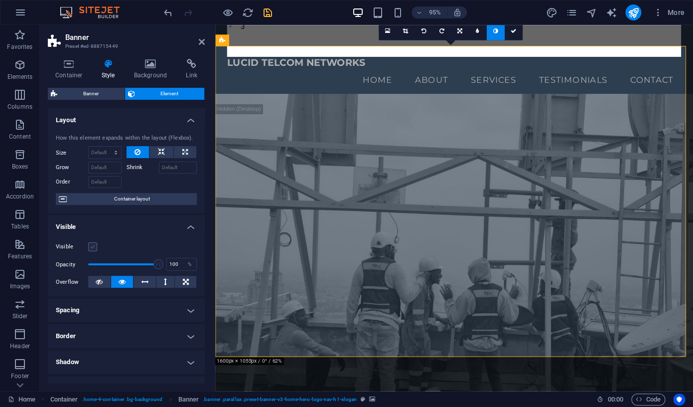
click at [93, 251] on label at bounding box center [92, 246] width 9 height 9
click at [0, 0] on input "Visible" at bounding box center [0, 0] width 0 height 0
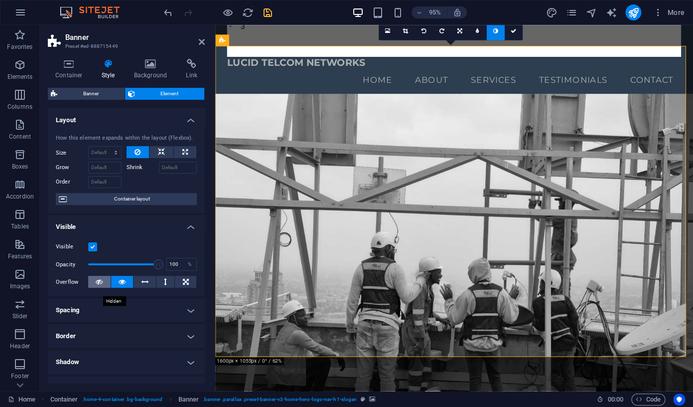
click at [100, 288] on icon at bounding box center [99, 282] width 7 height 12
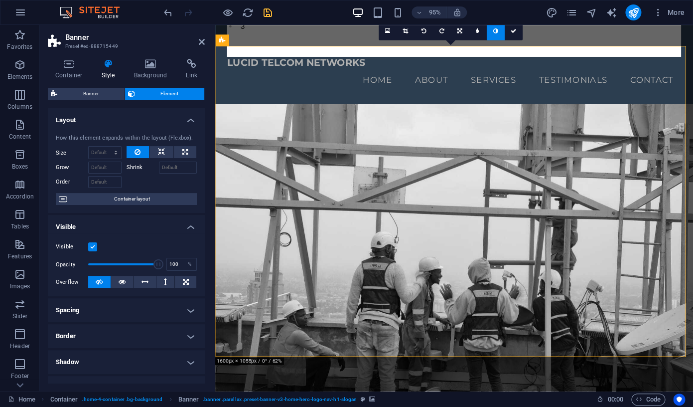
click at [93, 251] on label at bounding box center [92, 246] width 9 height 9
click at [0, 0] on input "Visible" at bounding box center [0, 0] width 0 height 0
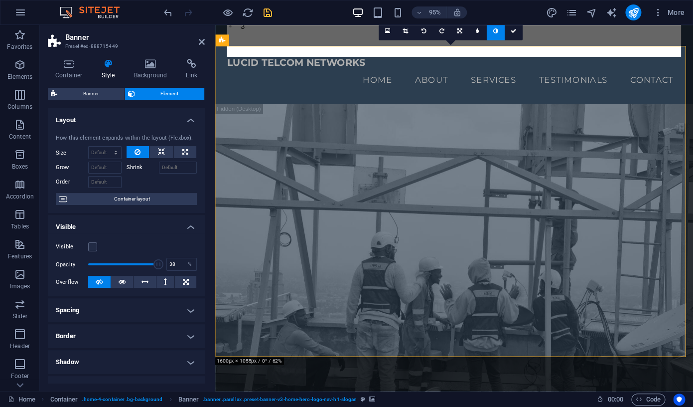
click at [112, 272] on span at bounding box center [123, 264] width 70 height 15
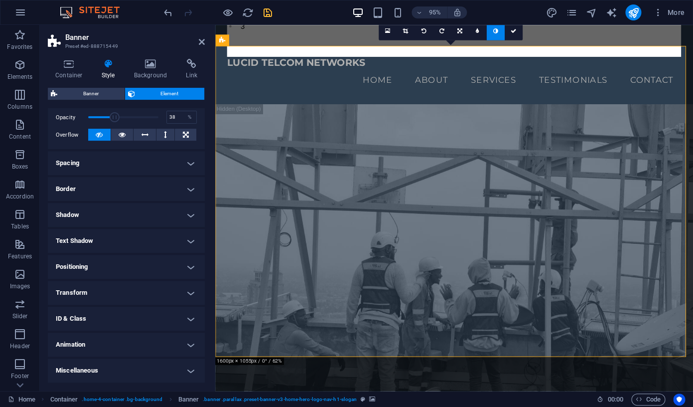
scroll to position [155, 0]
click at [185, 327] on h4 "Animation" at bounding box center [126, 344] width 157 height 24
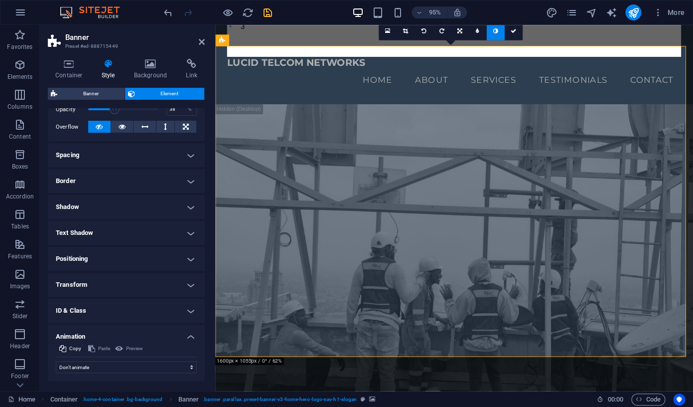
click at [185, 327] on h4 "Animation" at bounding box center [126, 333] width 157 height 18
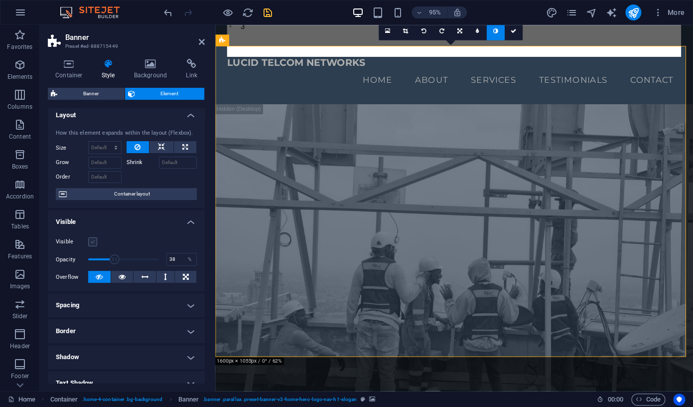
scroll to position [0, 0]
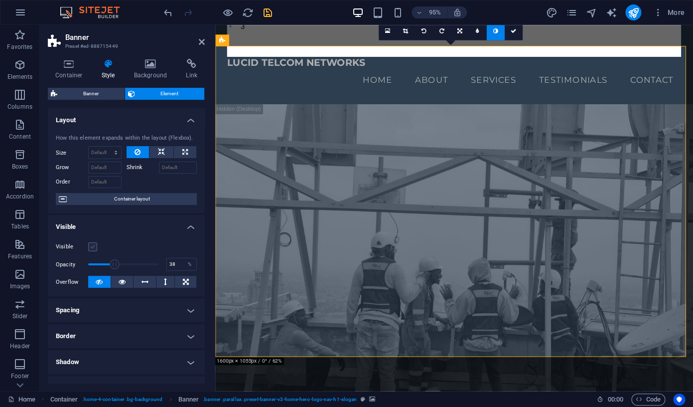
click at [92, 251] on label at bounding box center [92, 246] width 9 height 9
click at [0, 0] on input "Visible" at bounding box center [0, 0] width 0 height 0
drag, startPoint x: 110, startPoint y: 274, endPoint x: 89, endPoint y: 276, distance: 21.0
click at [89, 269] on span at bounding box center [90, 264] width 10 height 10
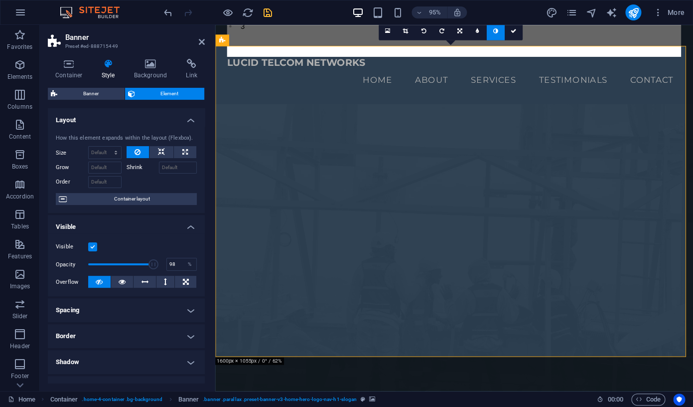
type input "100"
drag, startPoint x: 89, startPoint y: 276, endPoint x: 157, endPoint y: 276, distance: 67.3
click at [157, 269] on span at bounding box center [159, 264] width 10 height 10
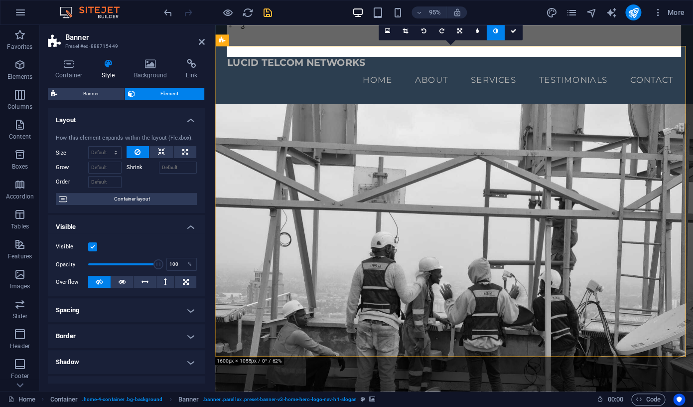
click at [182, 327] on h4 "Shadow" at bounding box center [126, 362] width 157 height 24
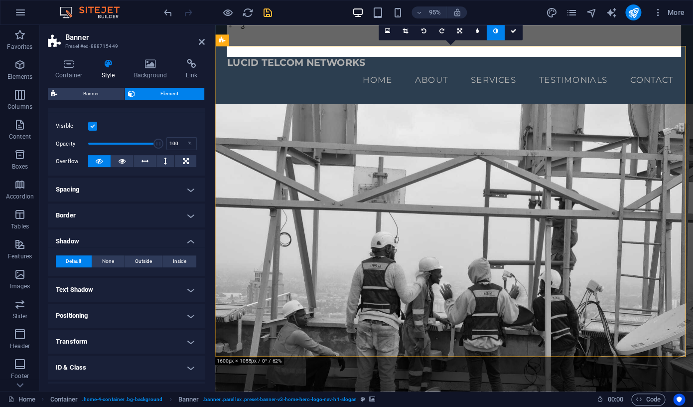
scroll to position [128, 0]
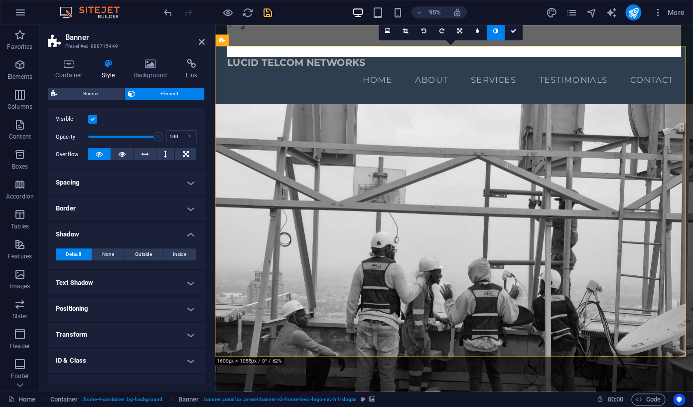
click at [185, 314] on h4 "Positioning" at bounding box center [126, 309] width 157 height 24
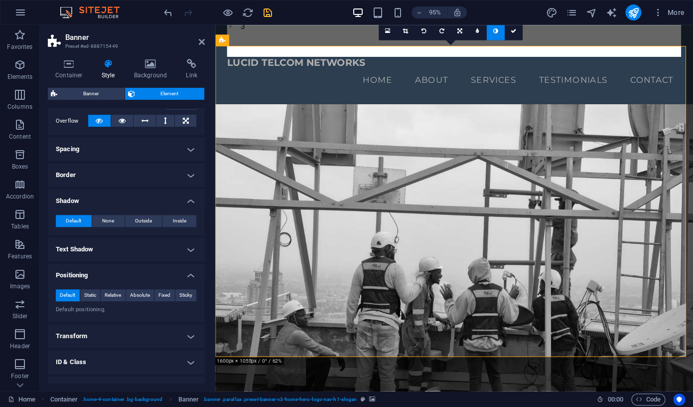
scroll to position [162, 0]
click at [141, 300] on span "Absolute" at bounding box center [140, 294] width 20 height 12
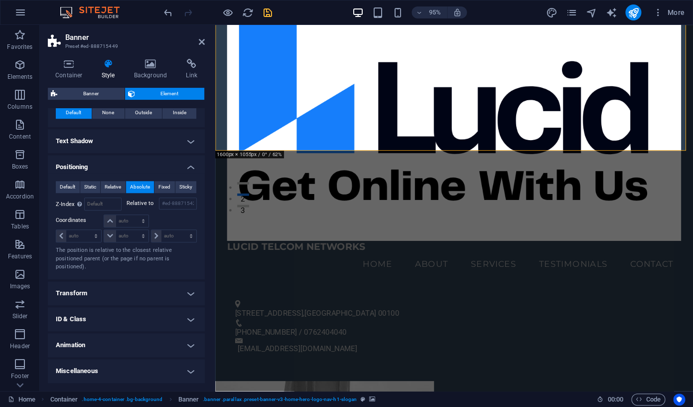
scroll to position [277, 0]
click at [183, 167] on h4 "Positioning" at bounding box center [126, 164] width 157 height 18
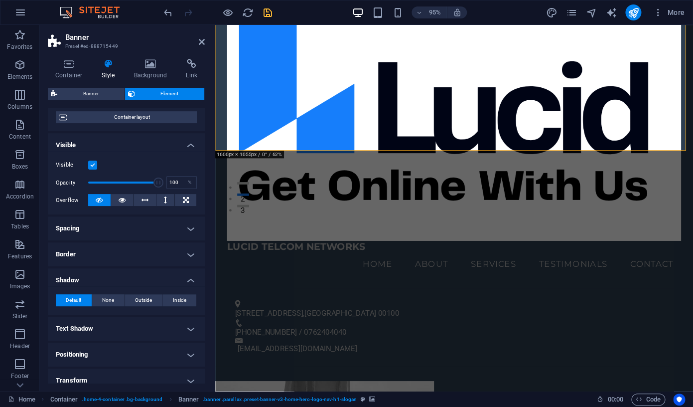
scroll to position [80, 0]
click at [93, 171] on label at bounding box center [92, 166] width 9 height 9
click at [0, 0] on input "Visible" at bounding box center [0, 0] width 0 height 0
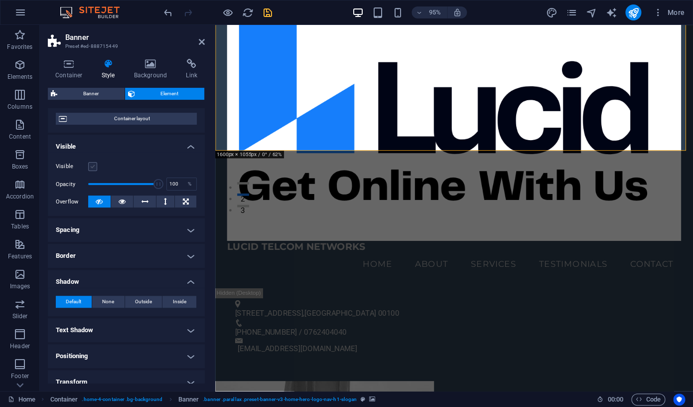
click at [93, 171] on label at bounding box center [92, 166] width 9 height 9
click at [0, 0] on input "Visible" at bounding box center [0, 0] width 0 height 0
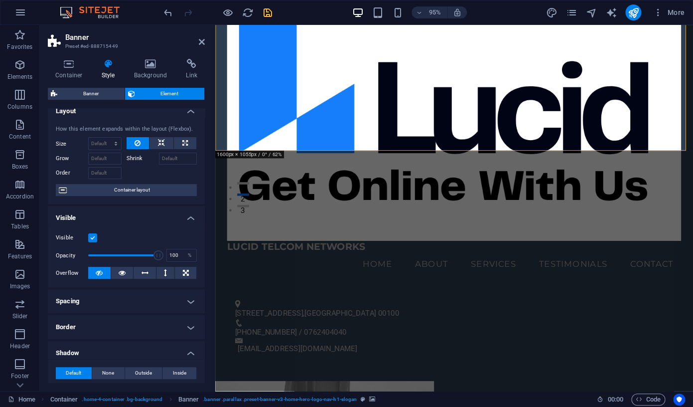
scroll to position [0, 0]
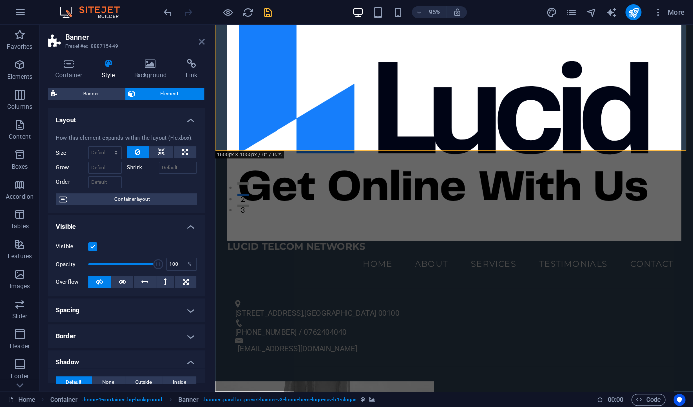
click at [203, 41] on icon at bounding box center [202, 42] width 6 height 8
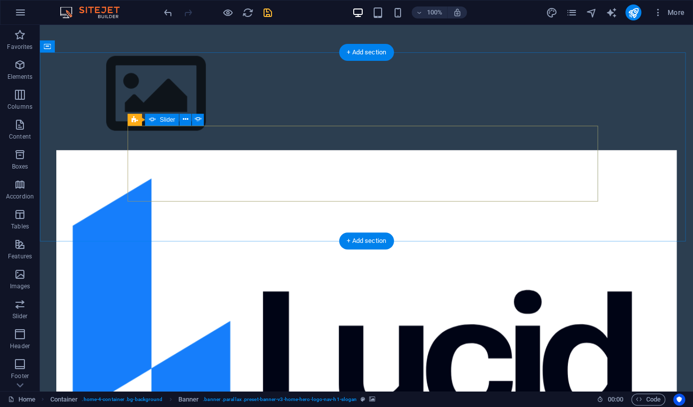
scroll to position [855, 0]
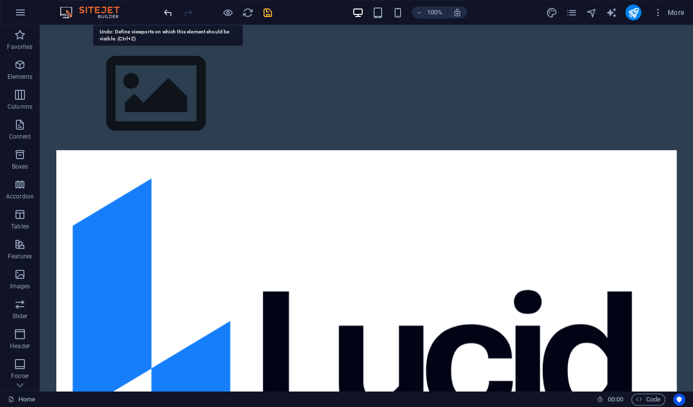
click at [171, 14] on icon "undo" at bounding box center [167, 12] width 11 height 11
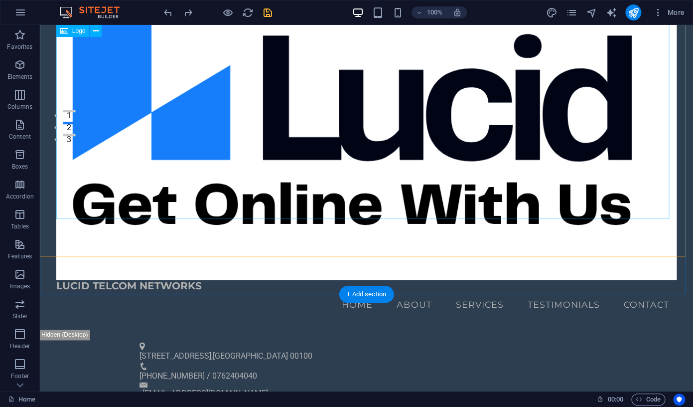
scroll to position [257, 0]
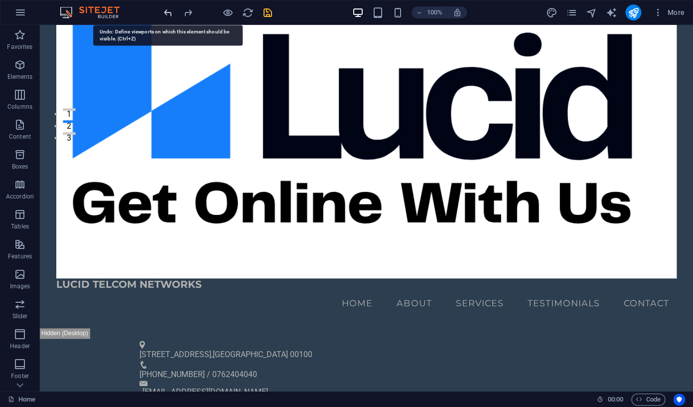
click at [168, 14] on icon "undo" at bounding box center [167, 12] width 11 height 11
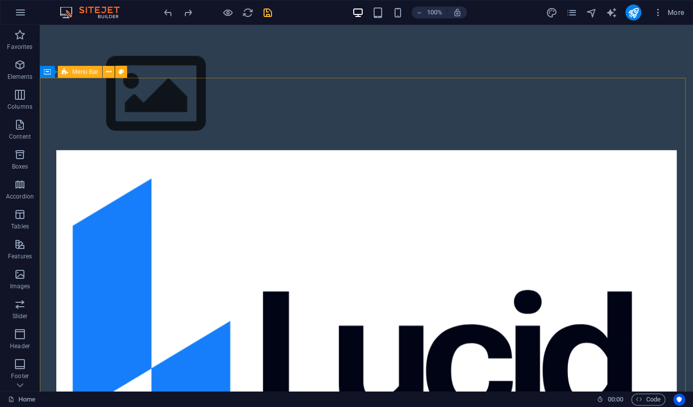
scroll to position [591, 0]
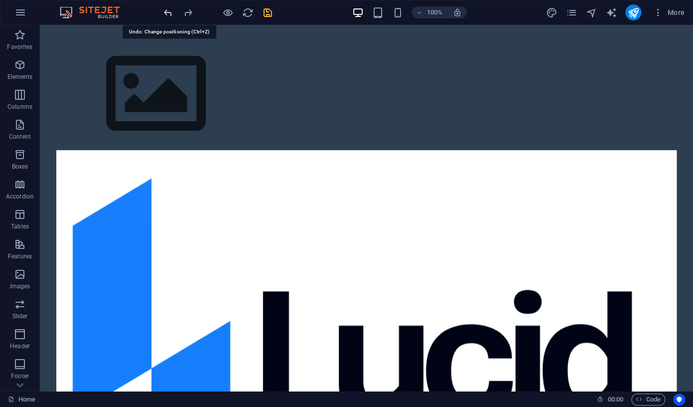
click at [169, 14] on icon "undo" at bounding box center [167, 12] width 11 height 11
click at [169, 16] on icon "undo" at bounding box center [167, 12] width 11 height 11
click at [170, 12] on icon "undo" at bounding box center [167, 12] width 11 height 11
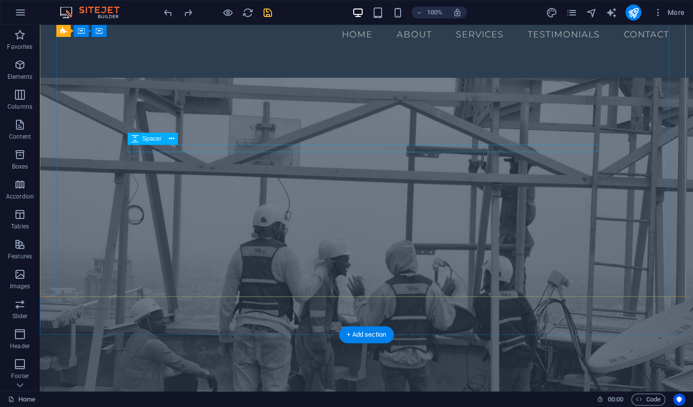
scroll to position [527, 0]
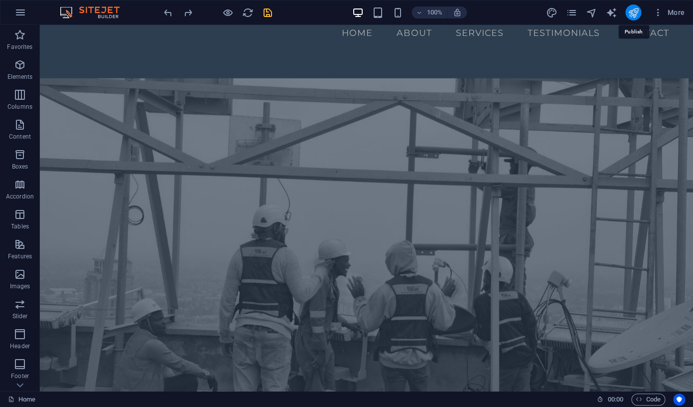
click at [613, 12] on icon "publish" at bounding box center [633, 12] width 11 height 11
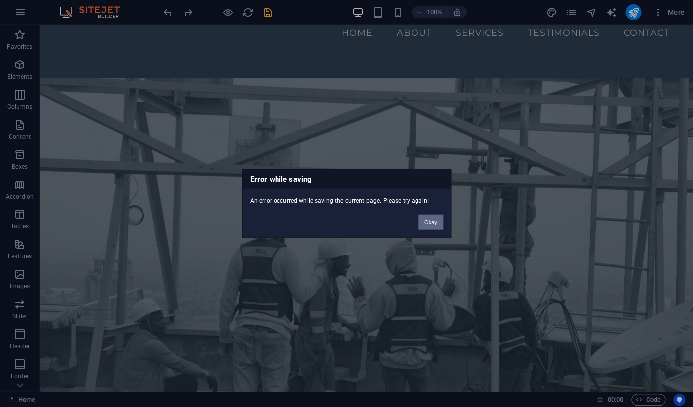
click at [434, 225] on button "Okay" at bounding box center [431, 222] width 25 height 15
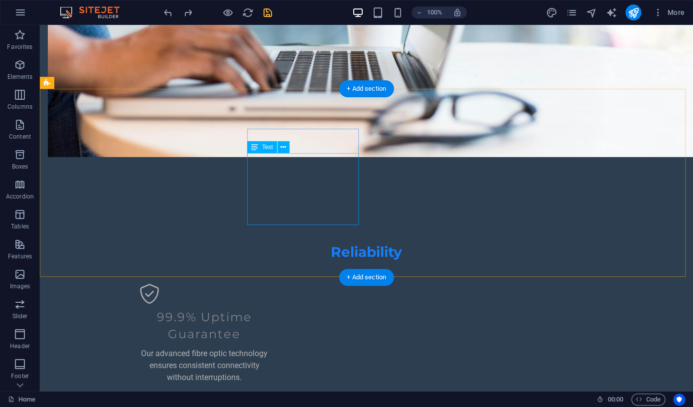
scroll to position [2677, 0]
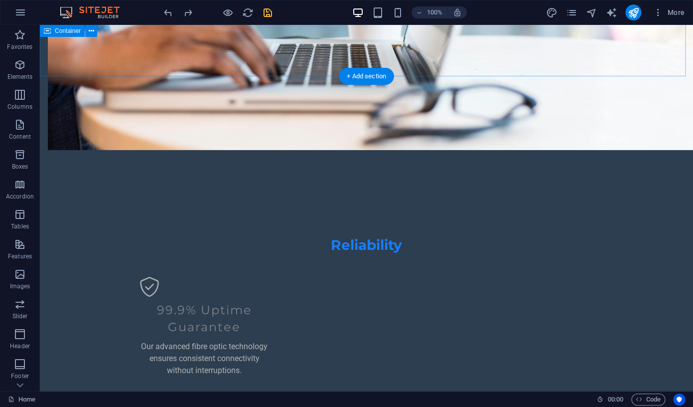
click at [613, 19] on button "publish" at bounding box center [634, 12] width 16 height 16
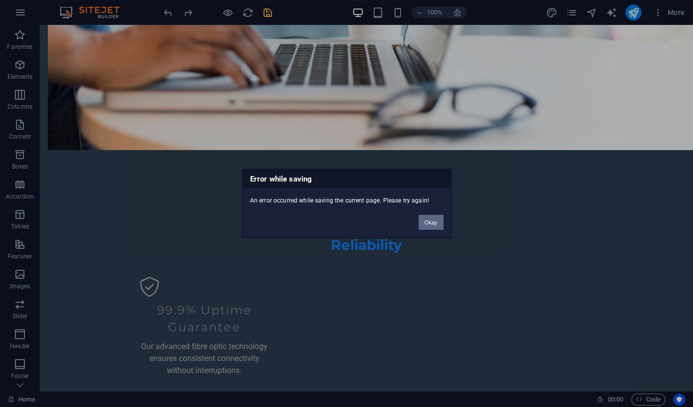
click at [436, 225] on button "Okay" at bounding box center [431, 222] width 25 height 15
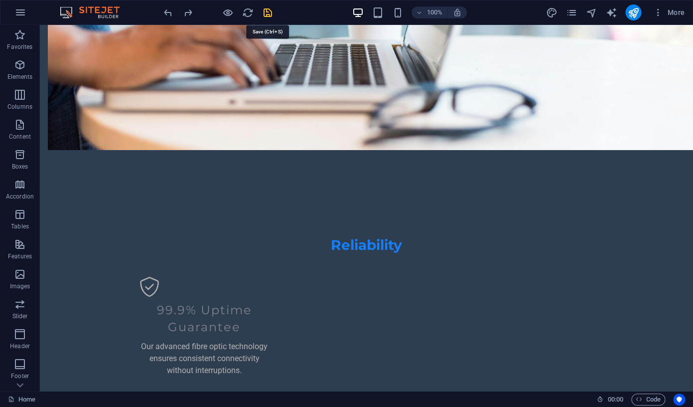
click at [268, 15] on icon "save" at bounding box center [267, 12] width 11 height 11
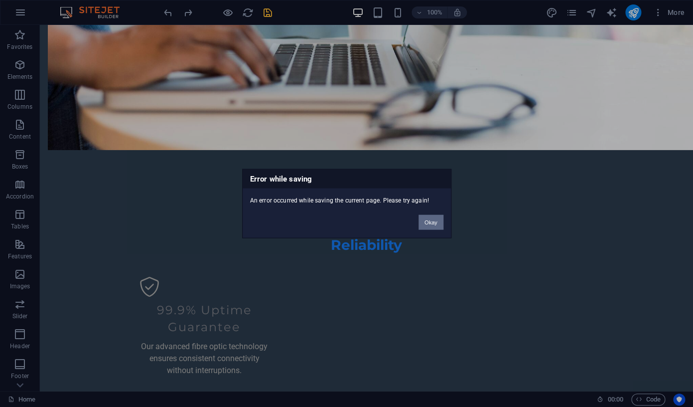
click at [436, 224] on button "Okay" at bounding box center [431, 222] width 25 height 15
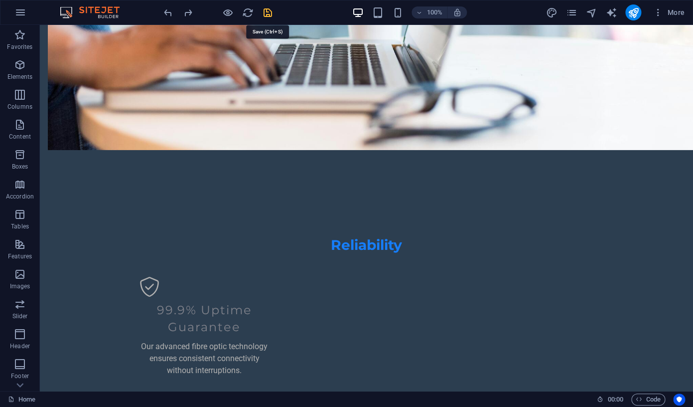
click at [268, 11] on icon "save" at bounding box center [267, 12] width 11 height 11
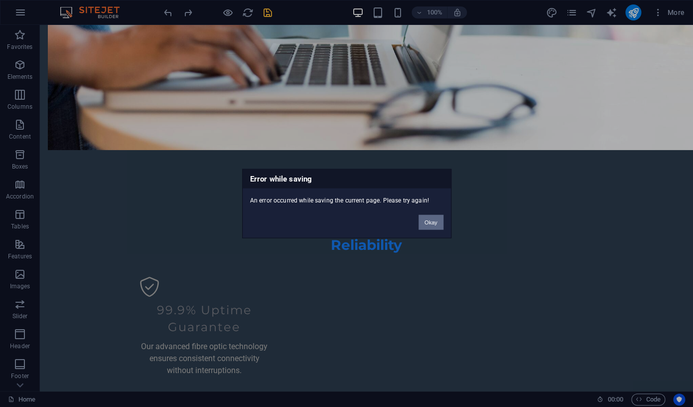
click at [431, 225] on button "Okay" at bounding box center [431, 222] width 25 height 15
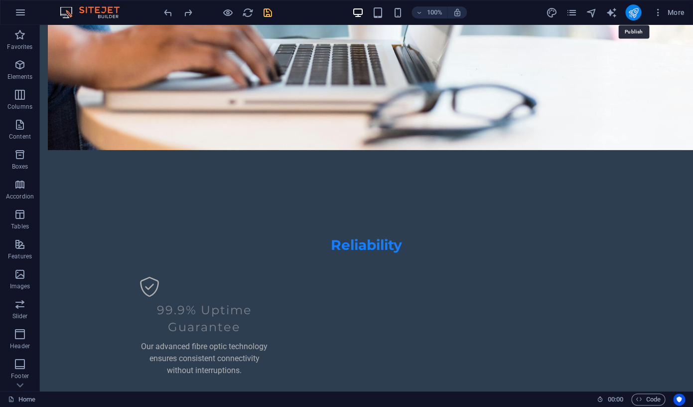
click at [613, 14] on icon "publish" at bounding box center [633, 12] width 11 height 11
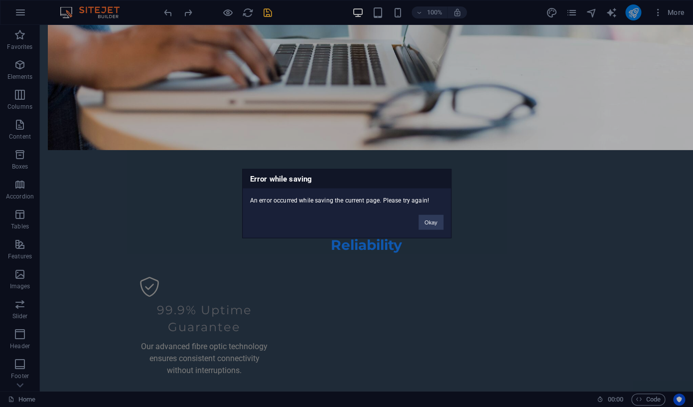
click button "Okay" at bounding box center [431, 222] width 25 height 15
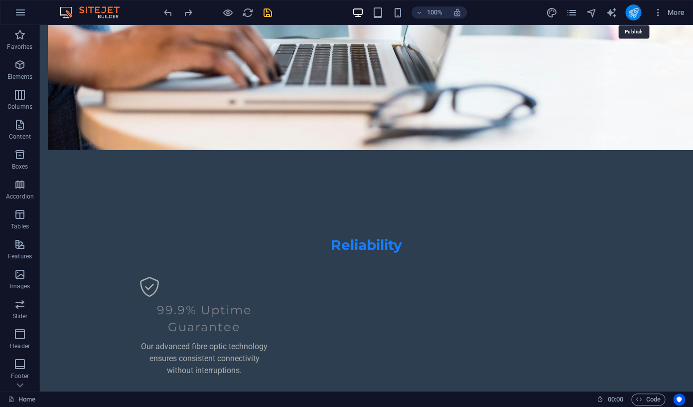
click at [613, 14] on icon "publish" at bounding box center [633, 12] width 11 height 11
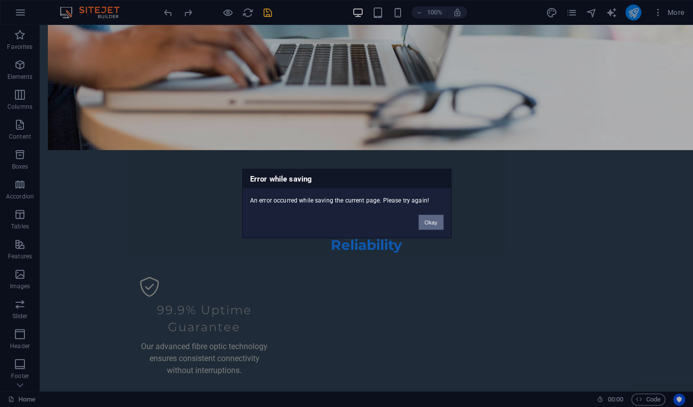
click button "Okay" at bounding box center [431, 222] width 25 height 15
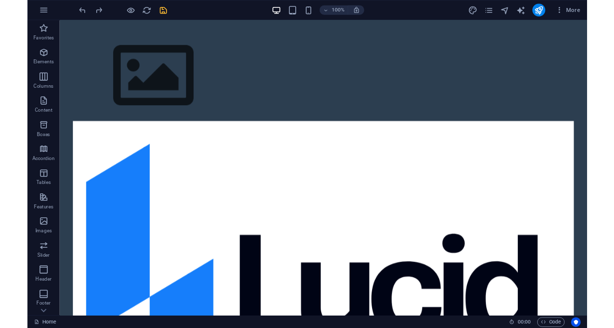
scroll to position [2525, 0]
